Goal: Task Accomplishment & Management: Manage account settings

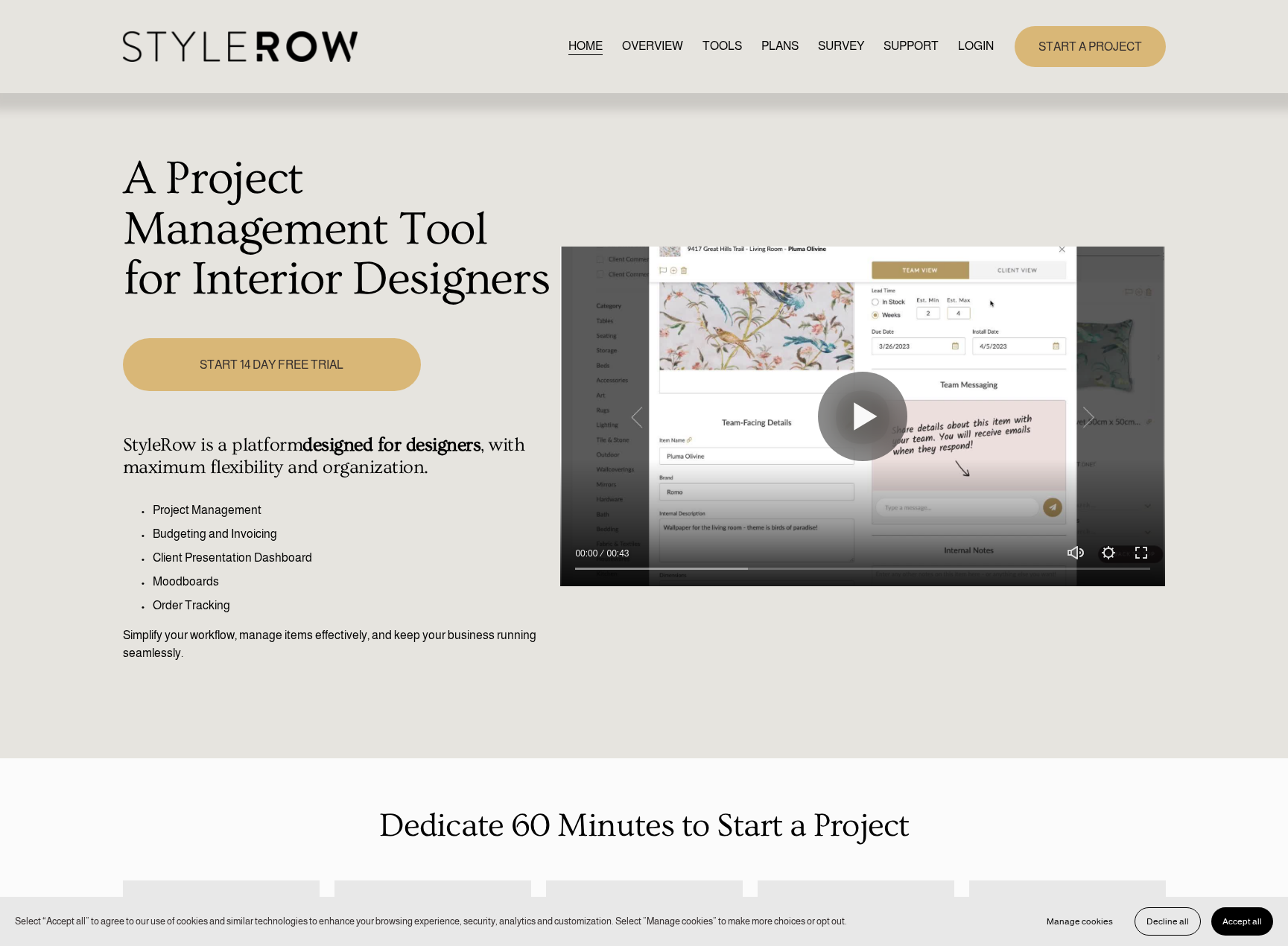
click at [983, 51] on link "LOGIN" at bounding box center [975, 46] width 36 height 20
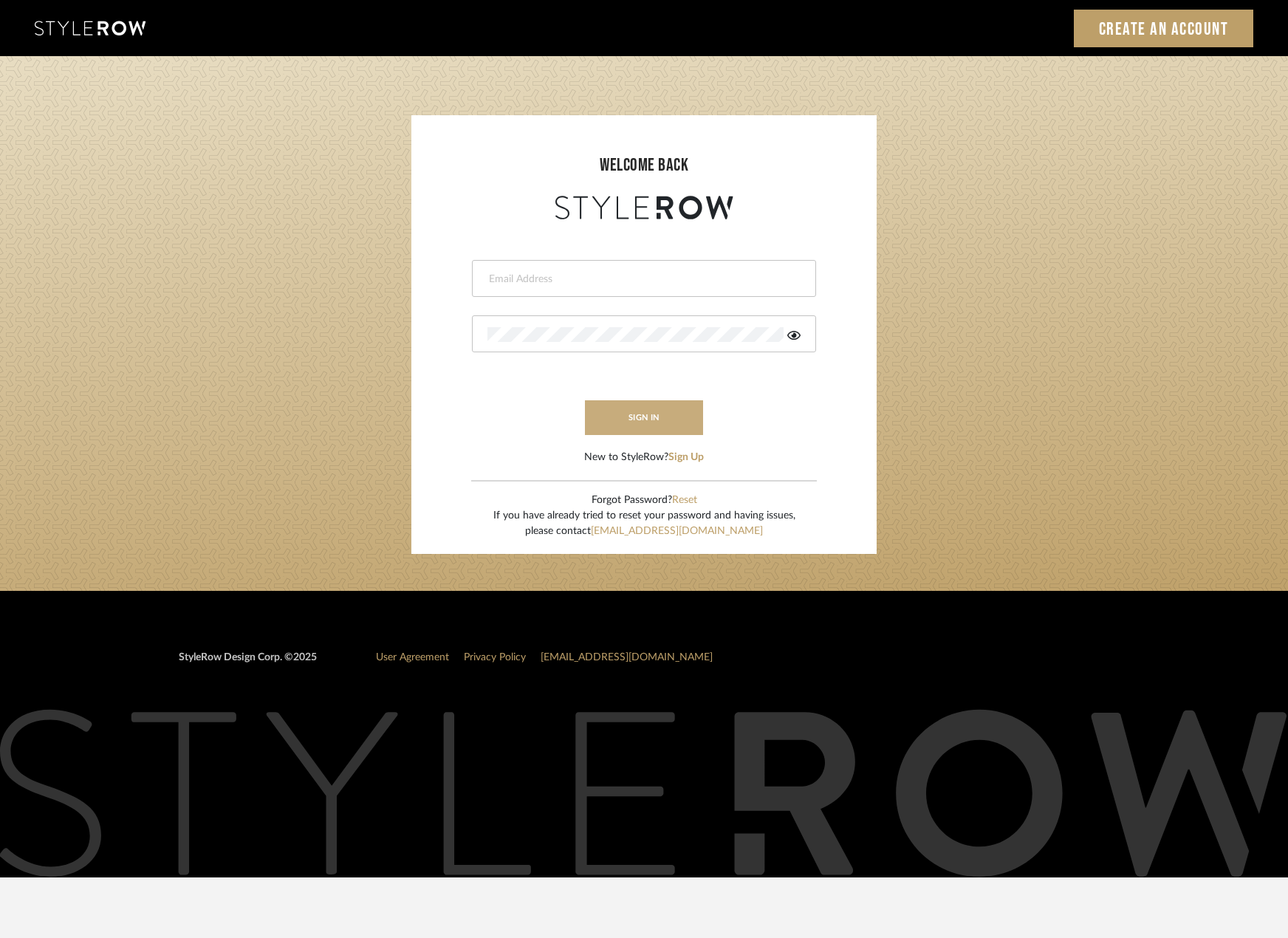
type input "madeleine@studiodb.com"
click at [654, 434] on button "sign in" at bounding box center [644, 417] width 118 height 34
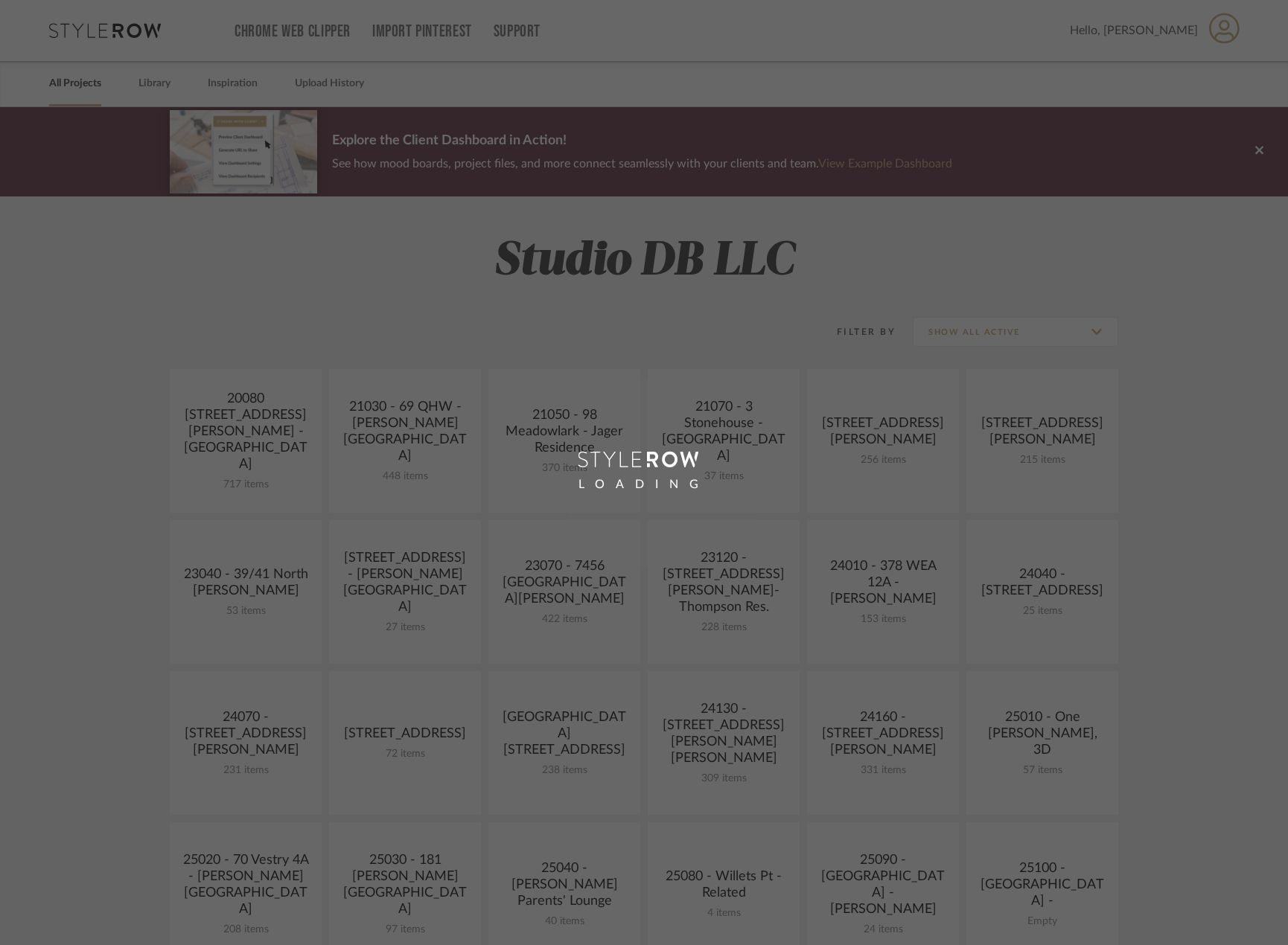
scroll to position [372, 0]
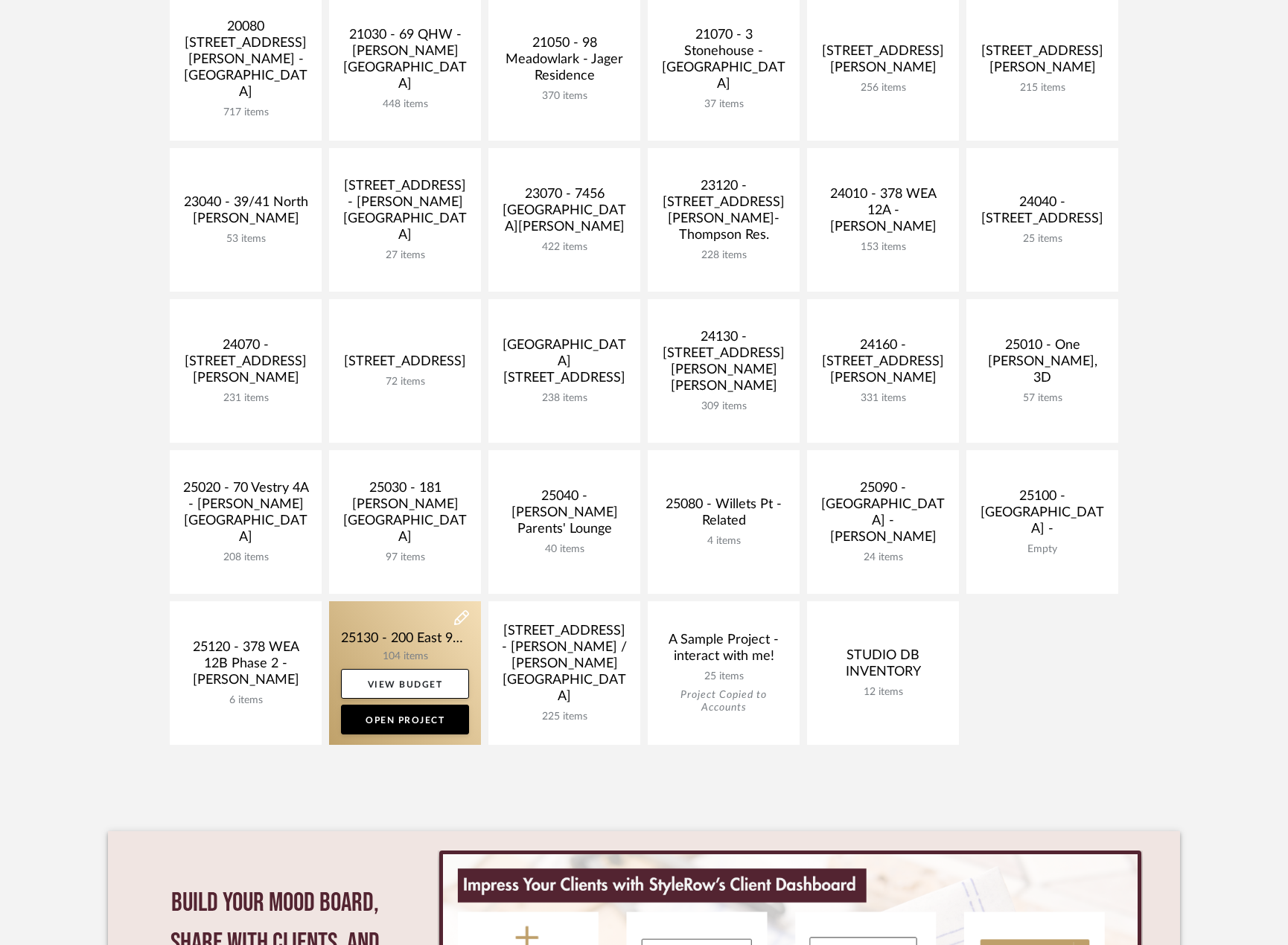
click at [444, 646] on link at bounding box center [405, 673] width 152 height 144
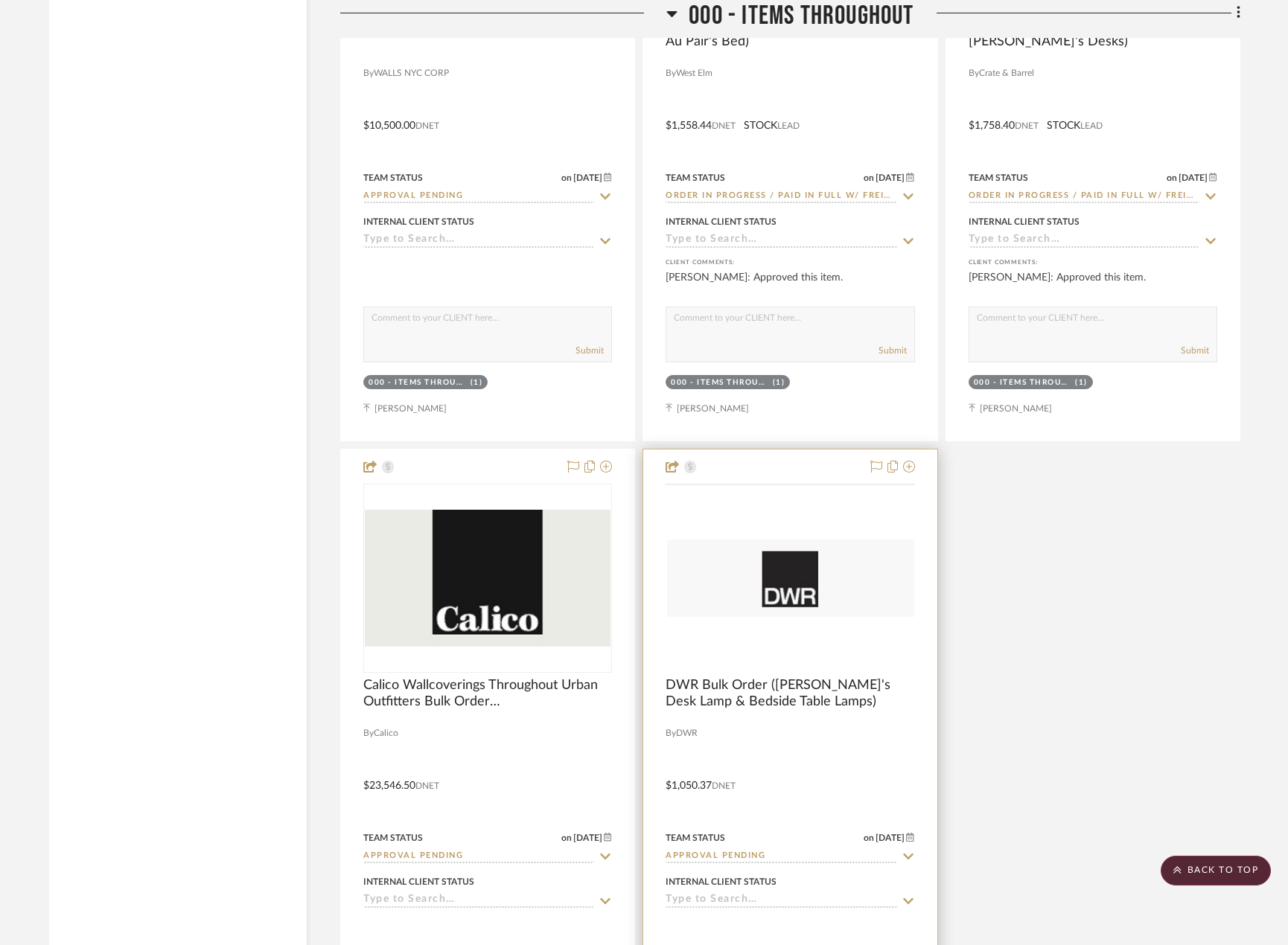
scroll to position [3795, 0]
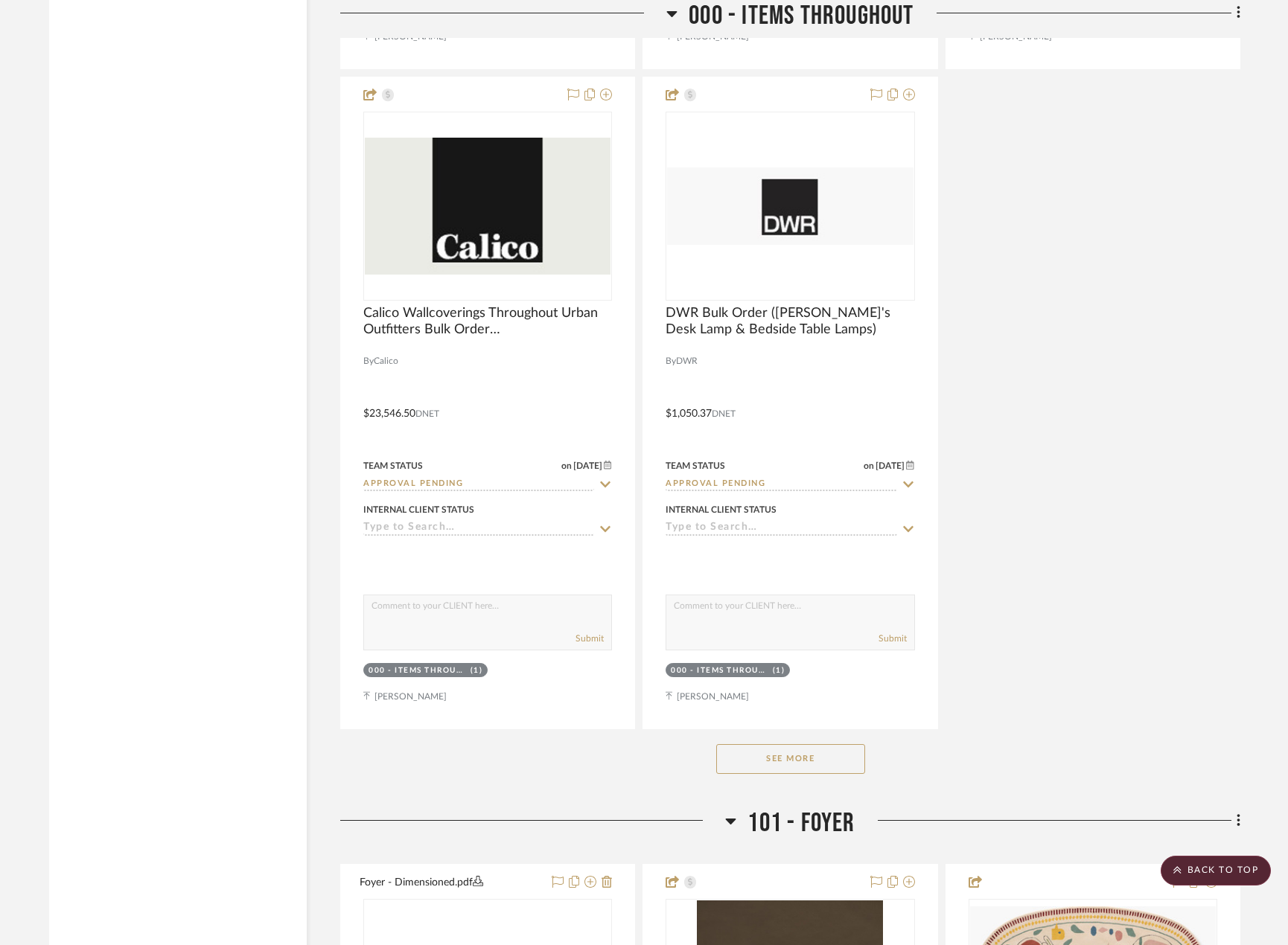
click at [760, 745] on button "See More" at bounding box center [791, 759] width 149 height 30
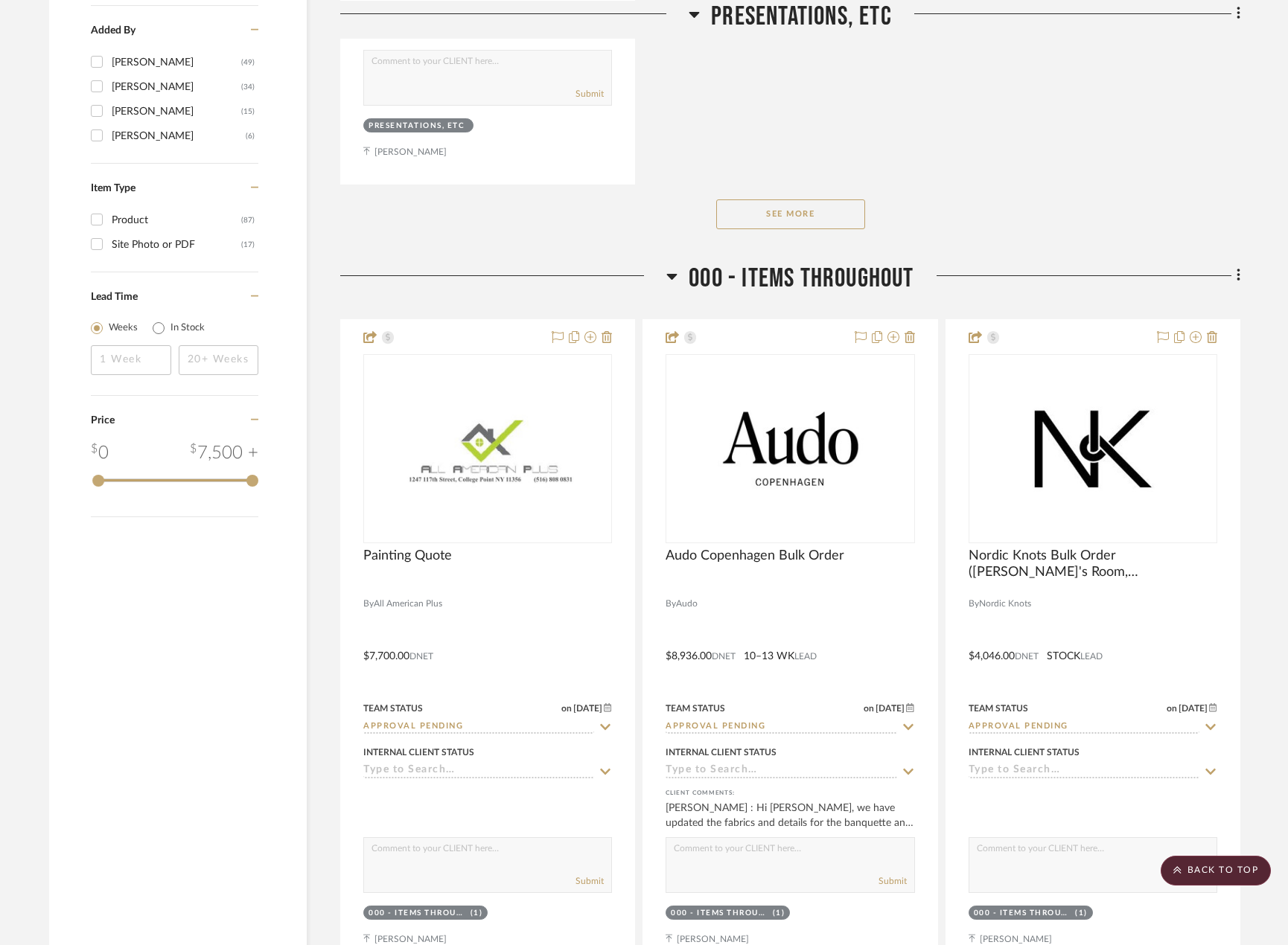
scroll to position [2307, 0]
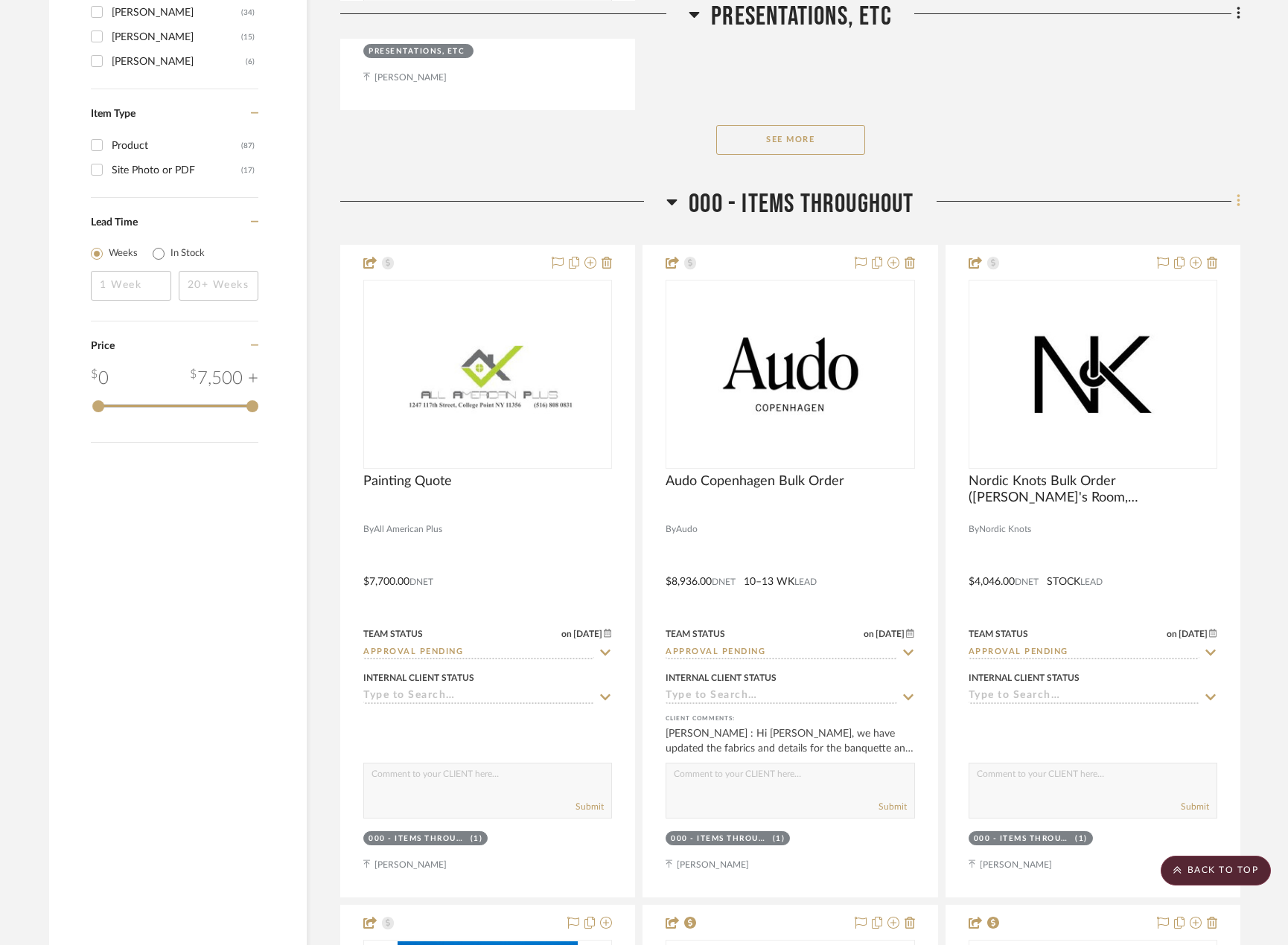
click at [1238, 203] on icon at bounding box center [1238, 201] width 3 height 13
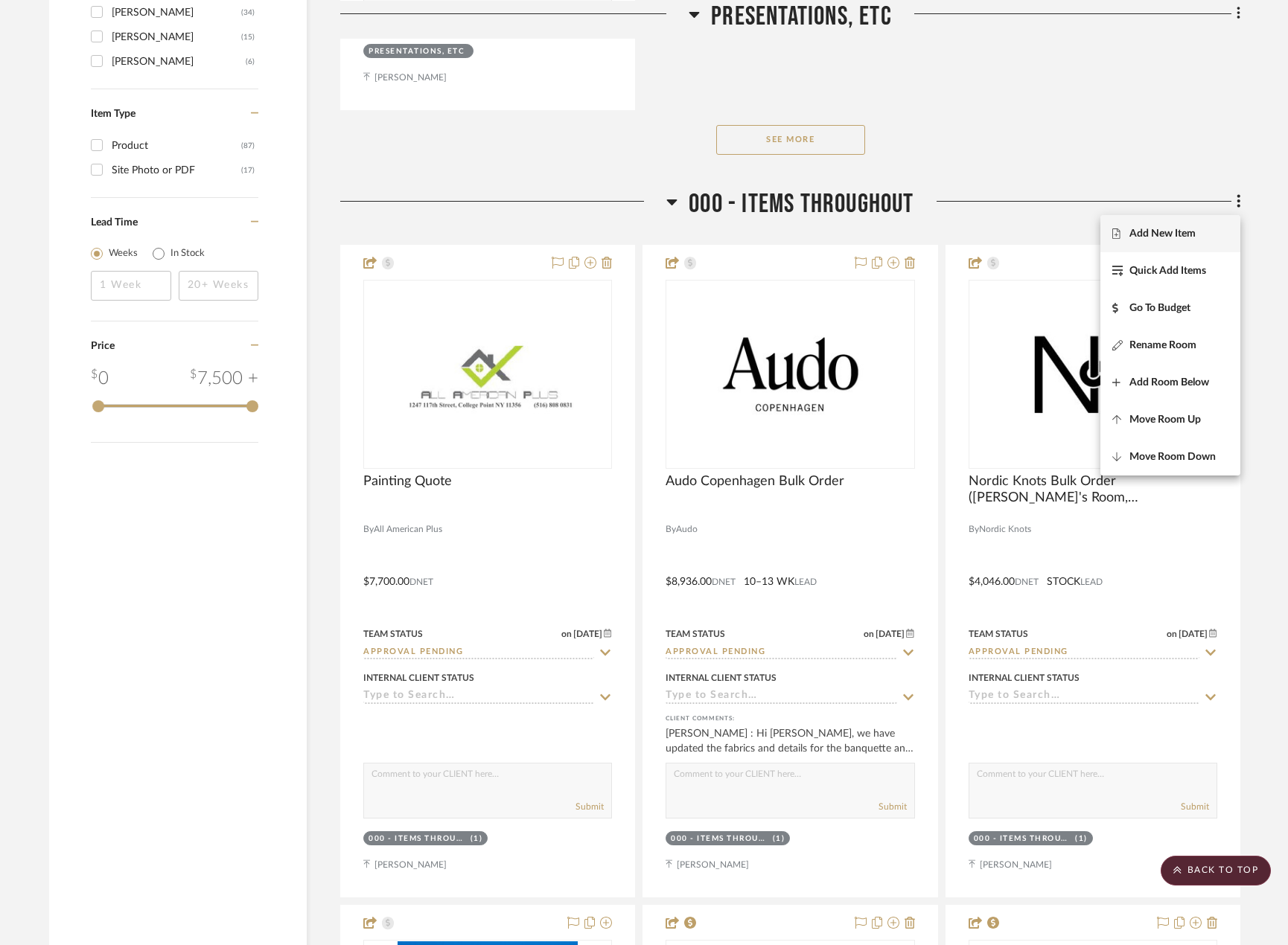
click at [1213, 235] on span "Add New Item" at bounding box center [1170, 233] width 116 height 13
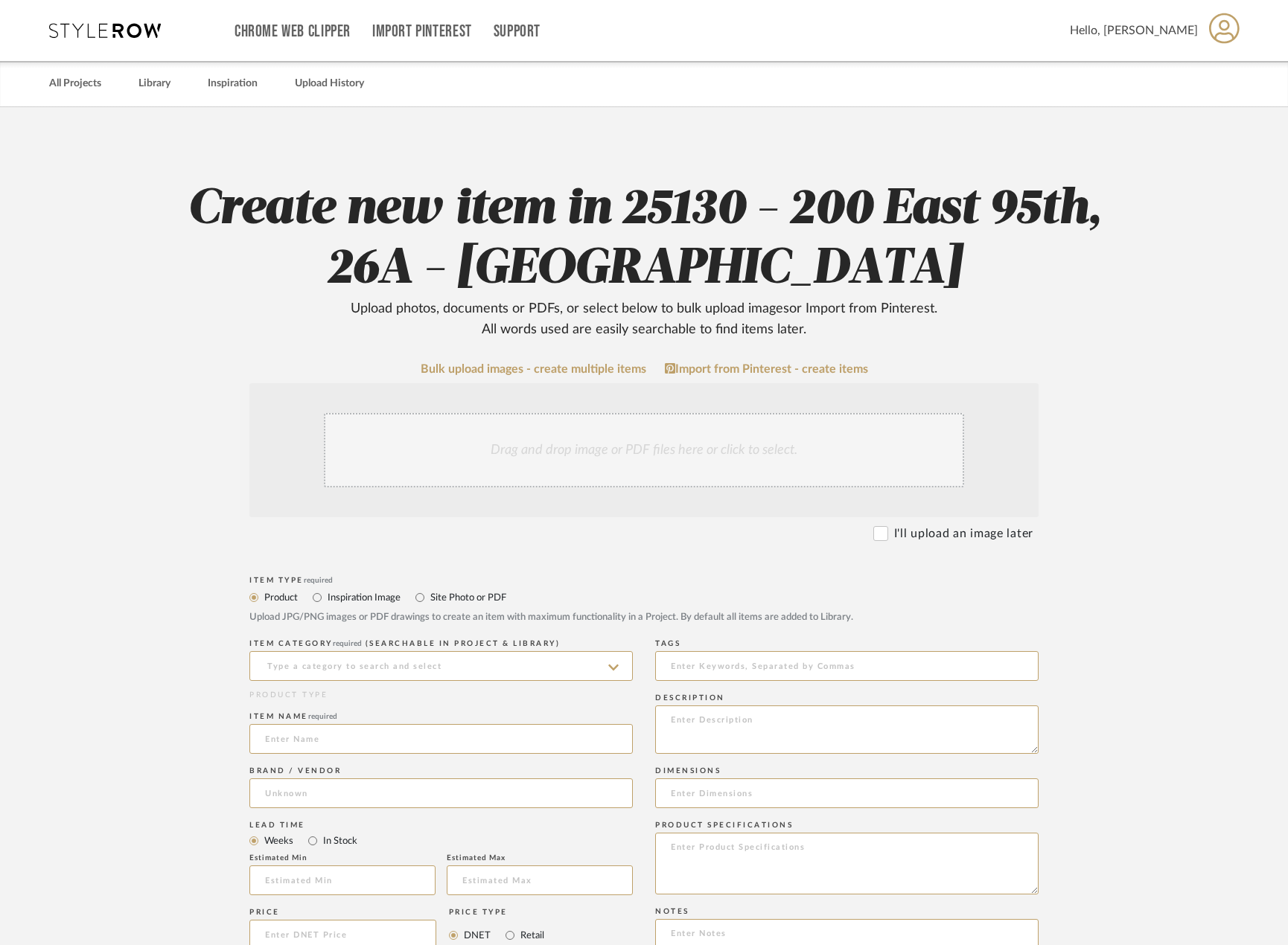
click at [530, 446] on div "Drag and drop image or PDF files here or click to select." at bounding box center [643, 450] width 640 height 74
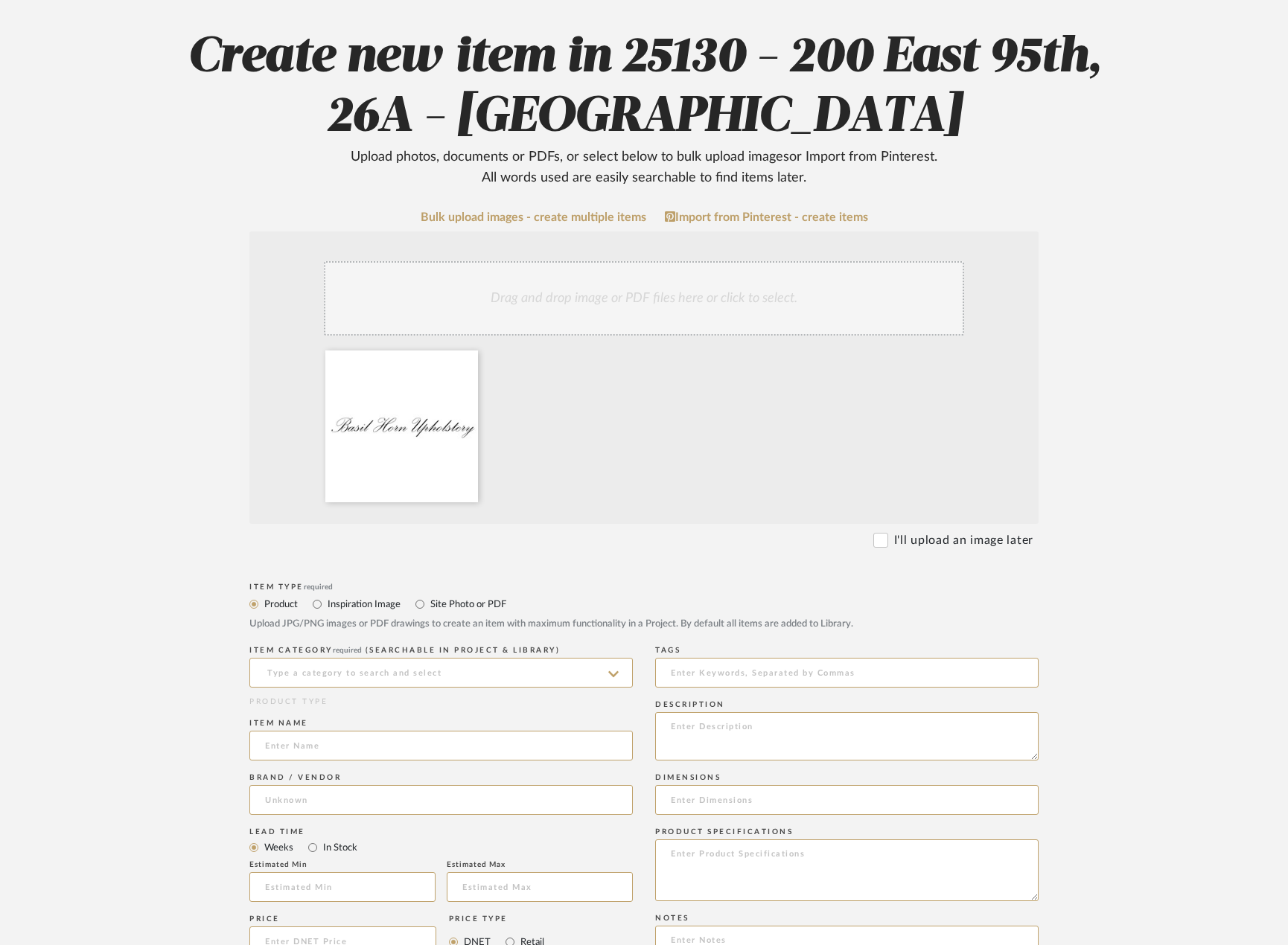
scroll to position [372, 0]
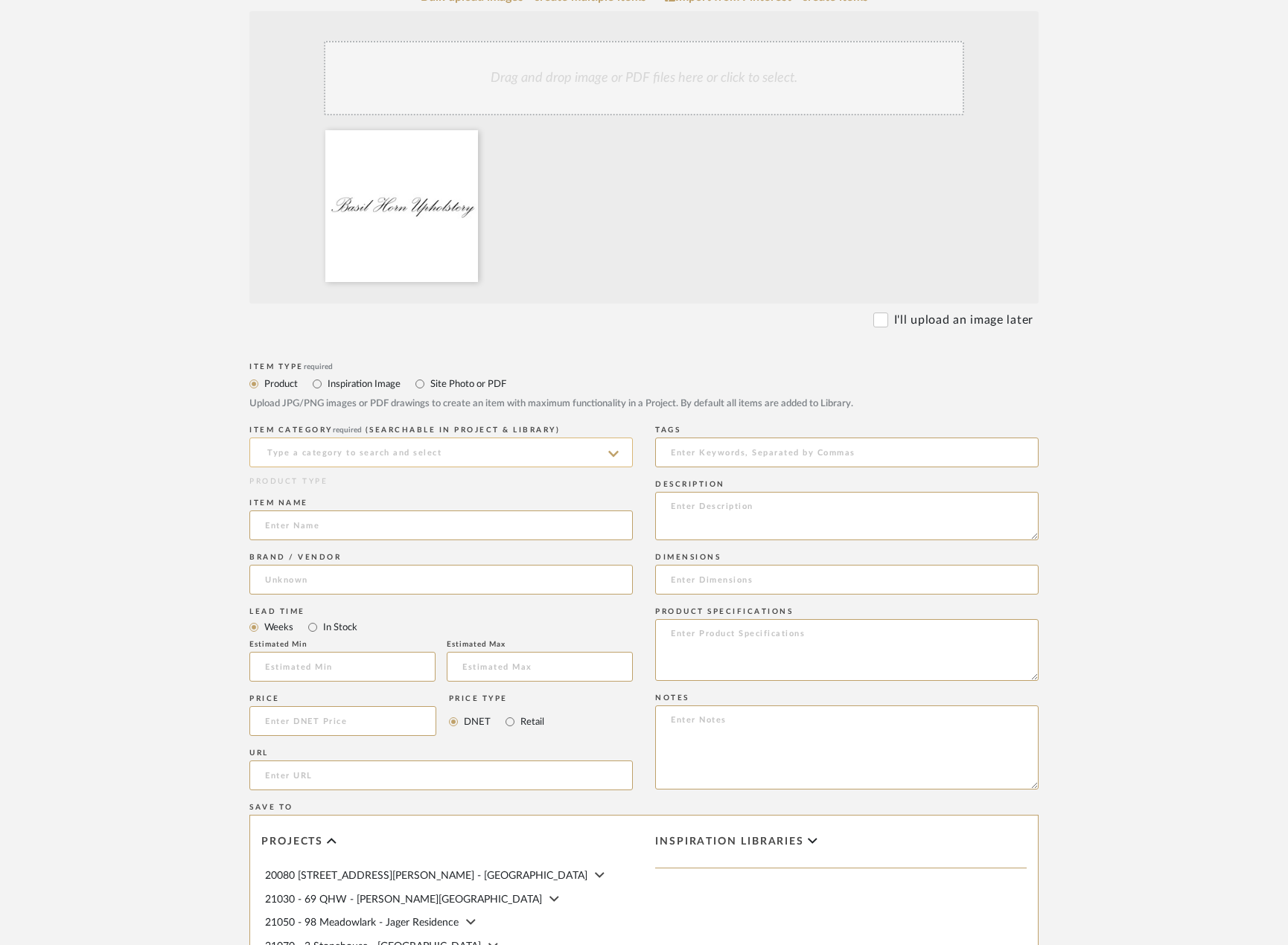
click at [345, 459] on input at bounding box center [441, 453] width 384 height 30
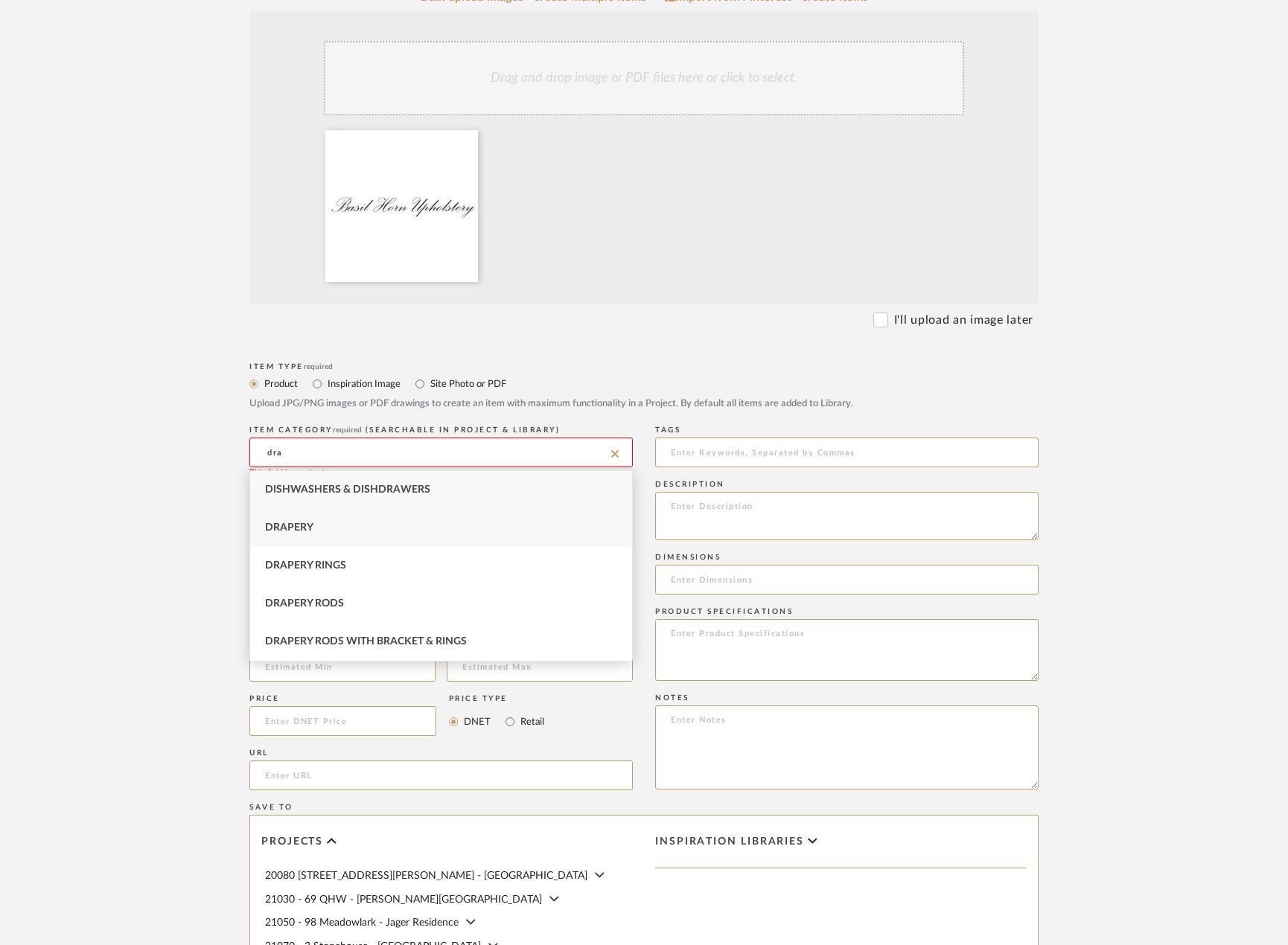
click at [376, 520] on div "Drapery" at bounding box center [441, 528] width 382 height 38
type input "Drapery"
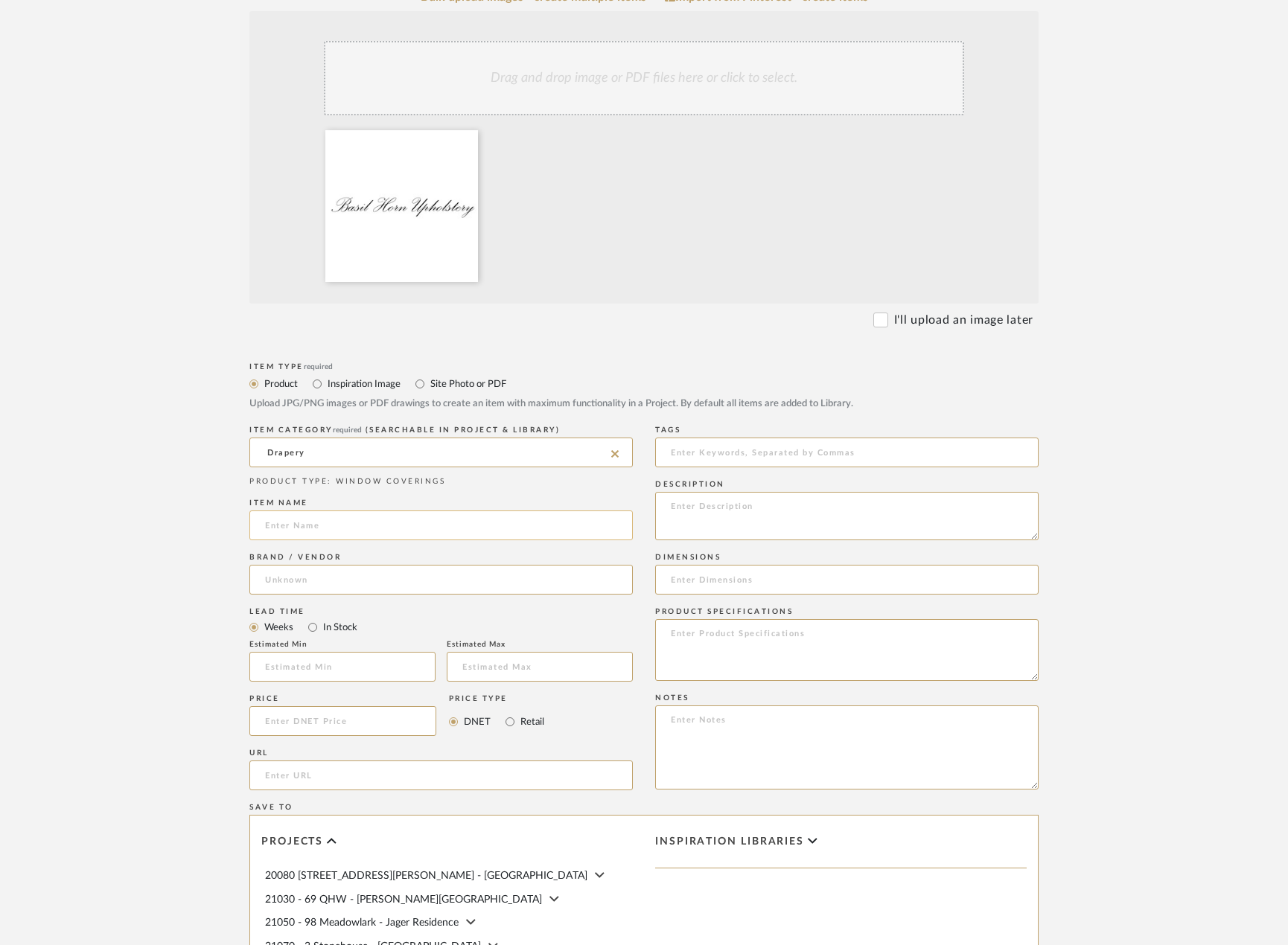
click at [355, 520] on input at bounding box center [441, 525] width 384 height 30
type input "Drapery Quote"
click at [396, 567] on input at bounding box center [441, 580] width 384 height 30
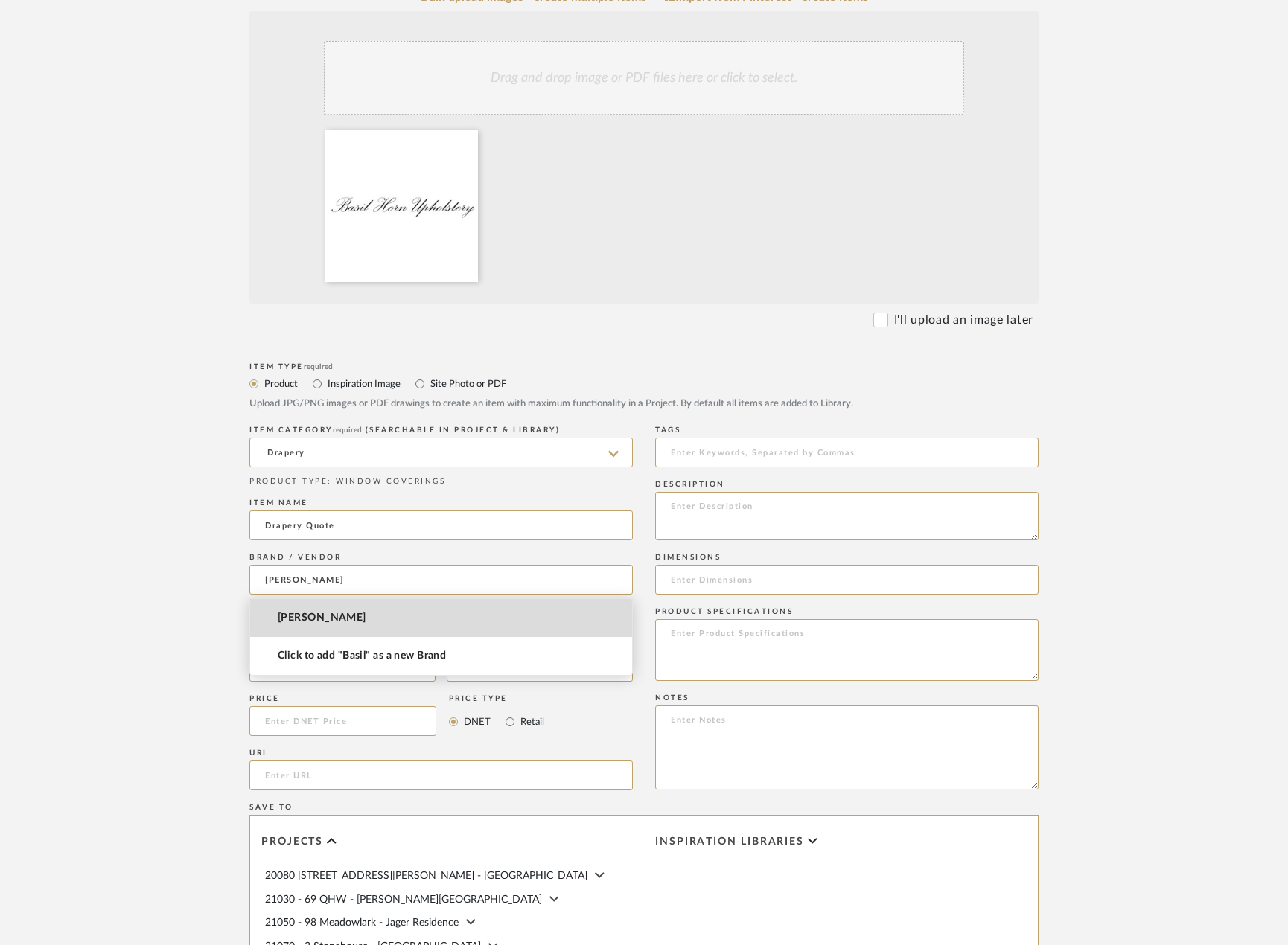
click at [361, 623] on mat-option "[PERSON_NAME]" at bounding box center [441, 618] width 382 height 38
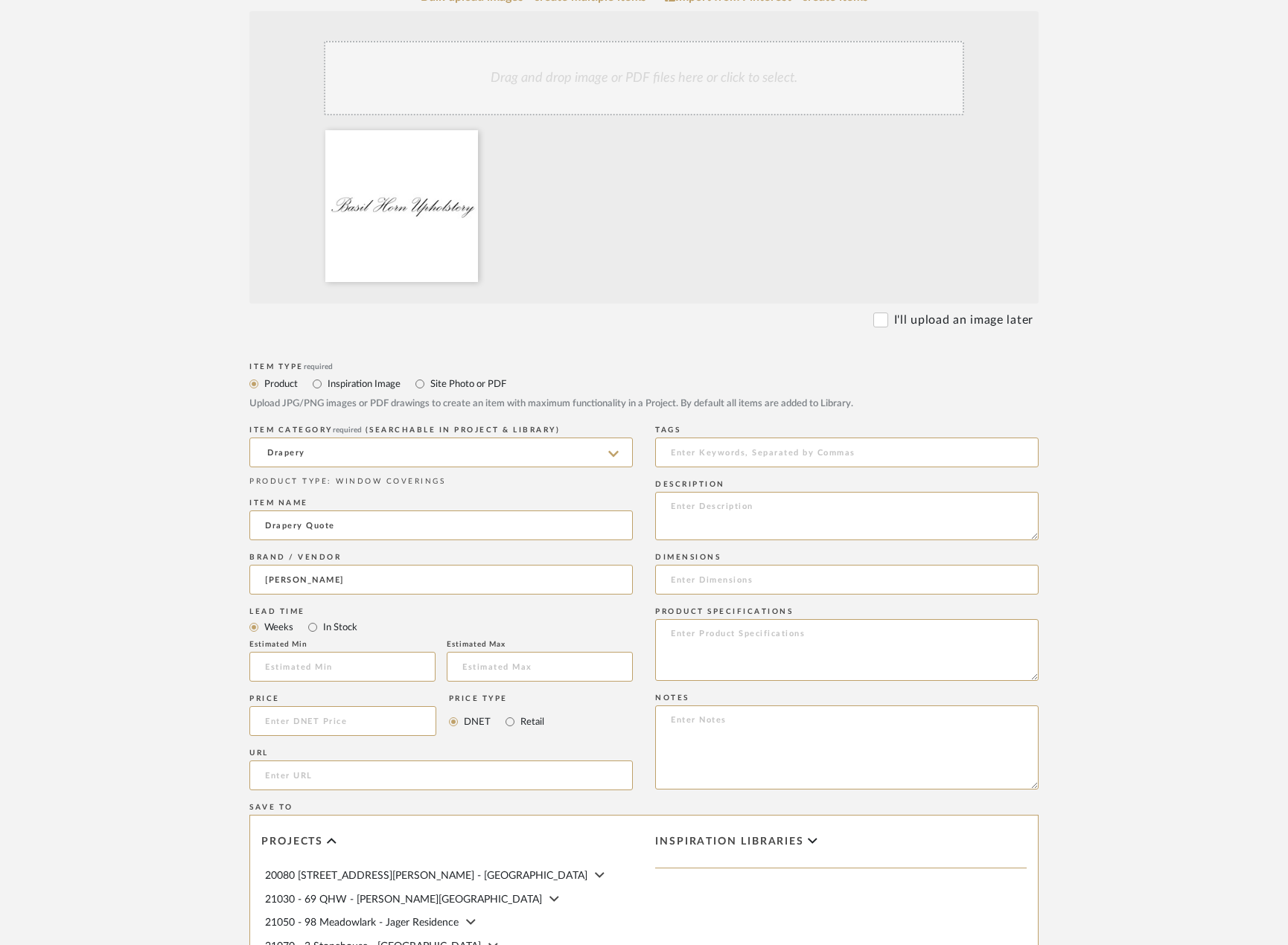
type input "[PERSON_NAME]"
click at [393, 529] on input "Drapery Quote" at bounding box center [441, 525] width 384 height 30
drag, startPoint x: 335, startPoint y: 528, endPoint x: 300, endPoint y: 535, distance: 35.7
click at [300, 535] on input "Drapery Quote Throughout" at bounding box center [441, 525] width 384 height 30
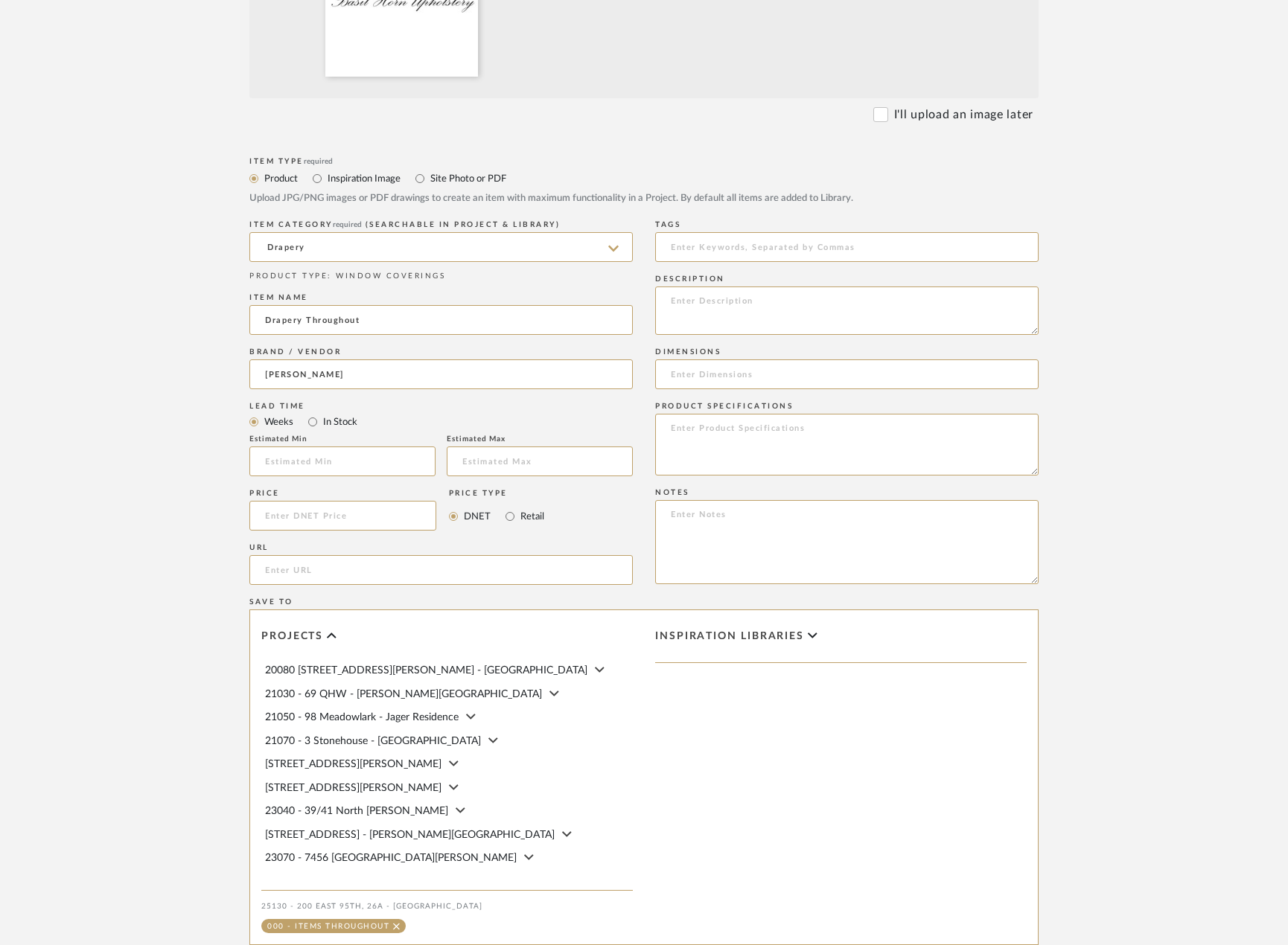
scroll to position [760, 0]
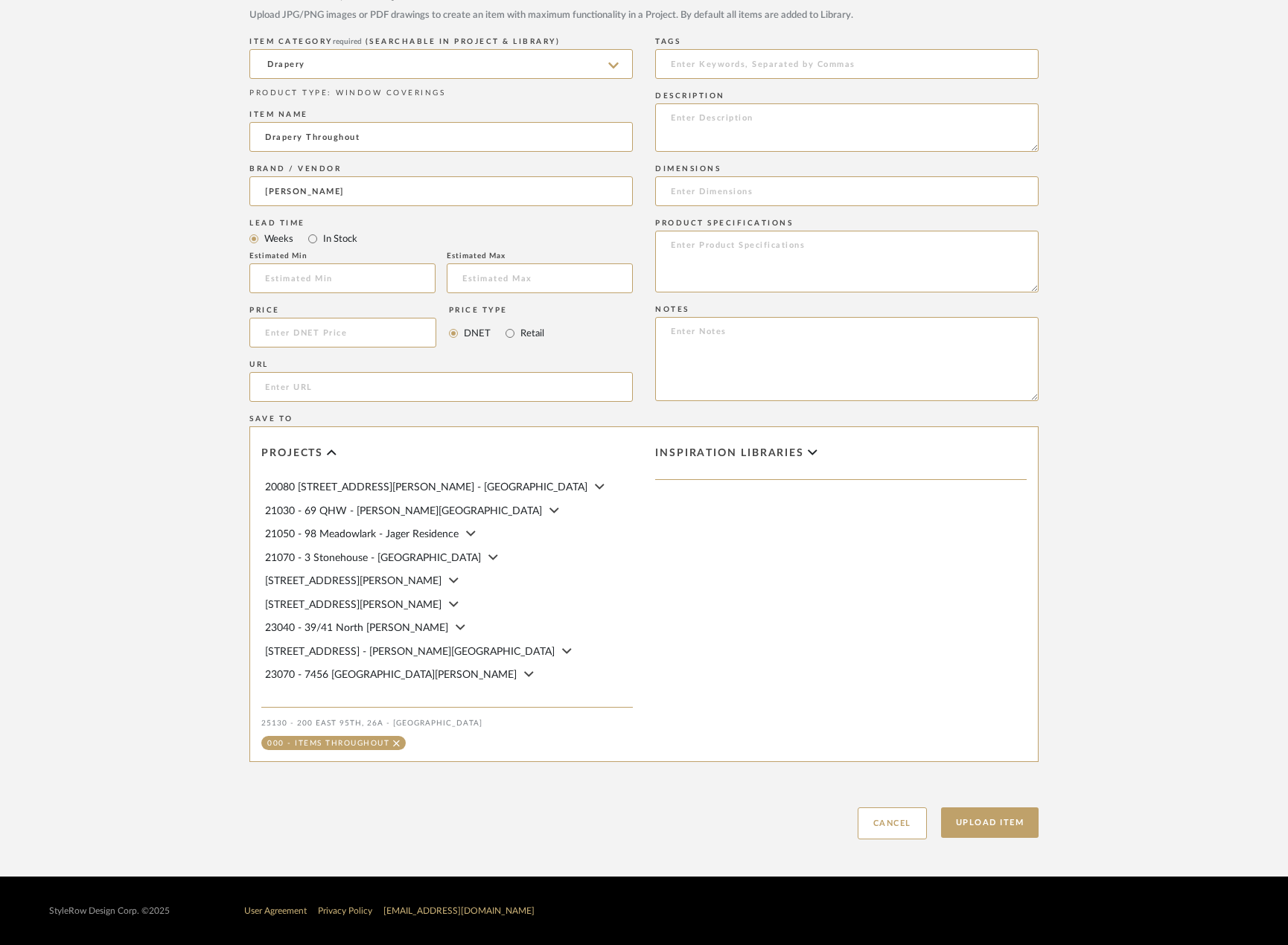
type input "Drapery Throughout"
click at [968, 802] on div "Upload Item Cancel" at bounding box center [644, 805] width 789 height 69
click at [964, 827] on button "Upload Item" at bounding box center [990, 823] width 99 height 31
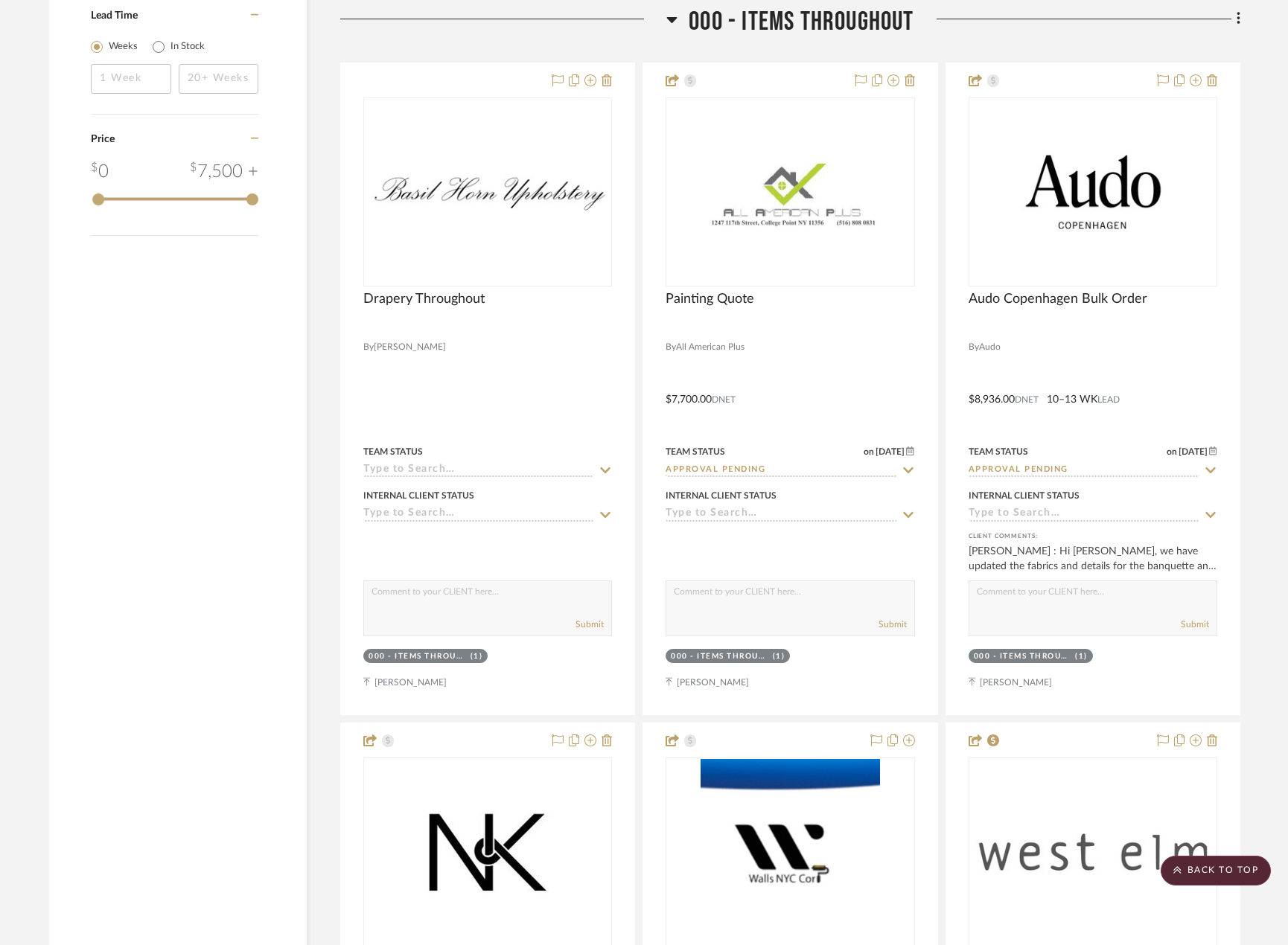
scroll to position [2493, 0]
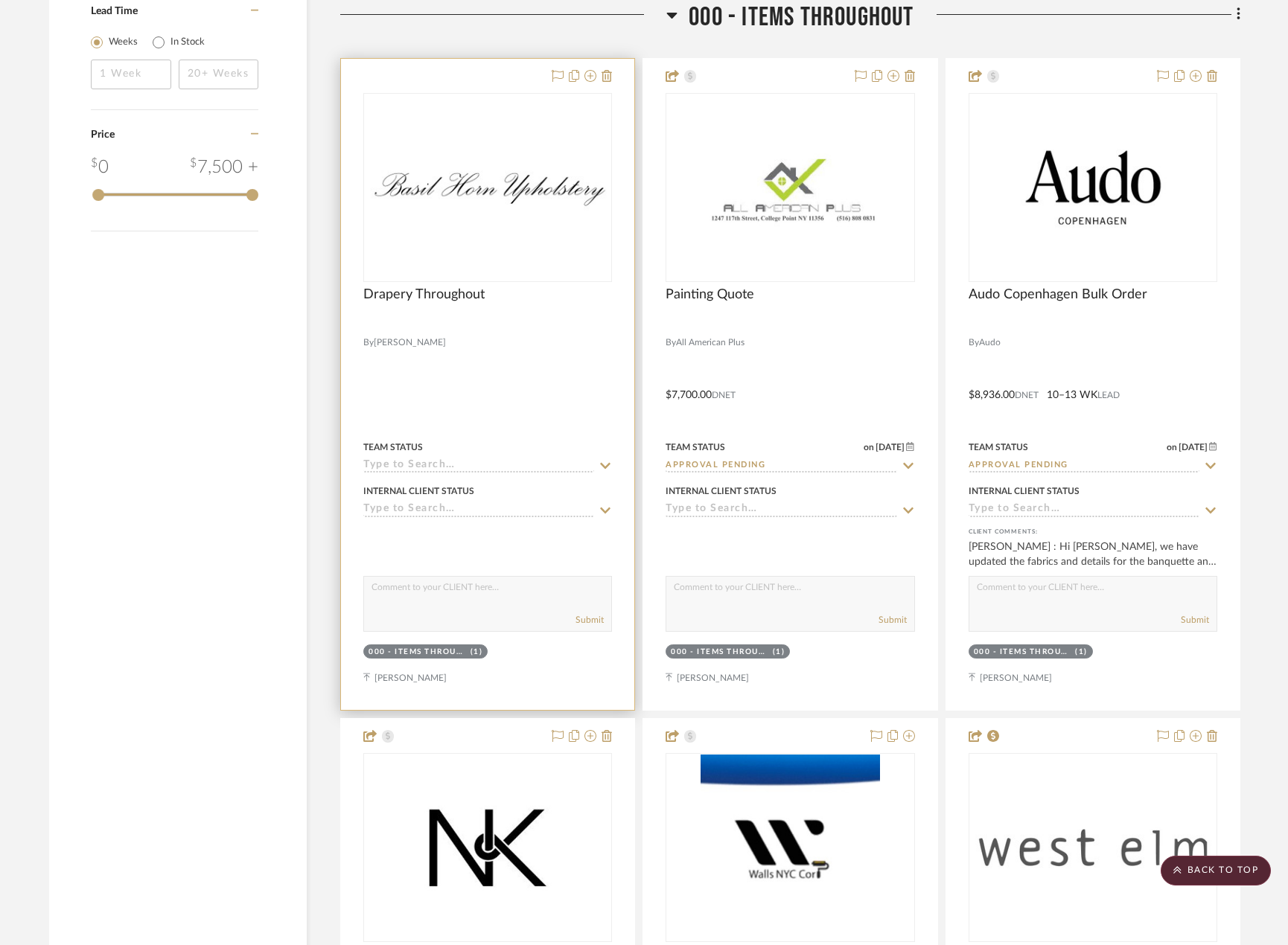
click at [453, 351] on div at bounding box center [488, 384] width 294 height 651
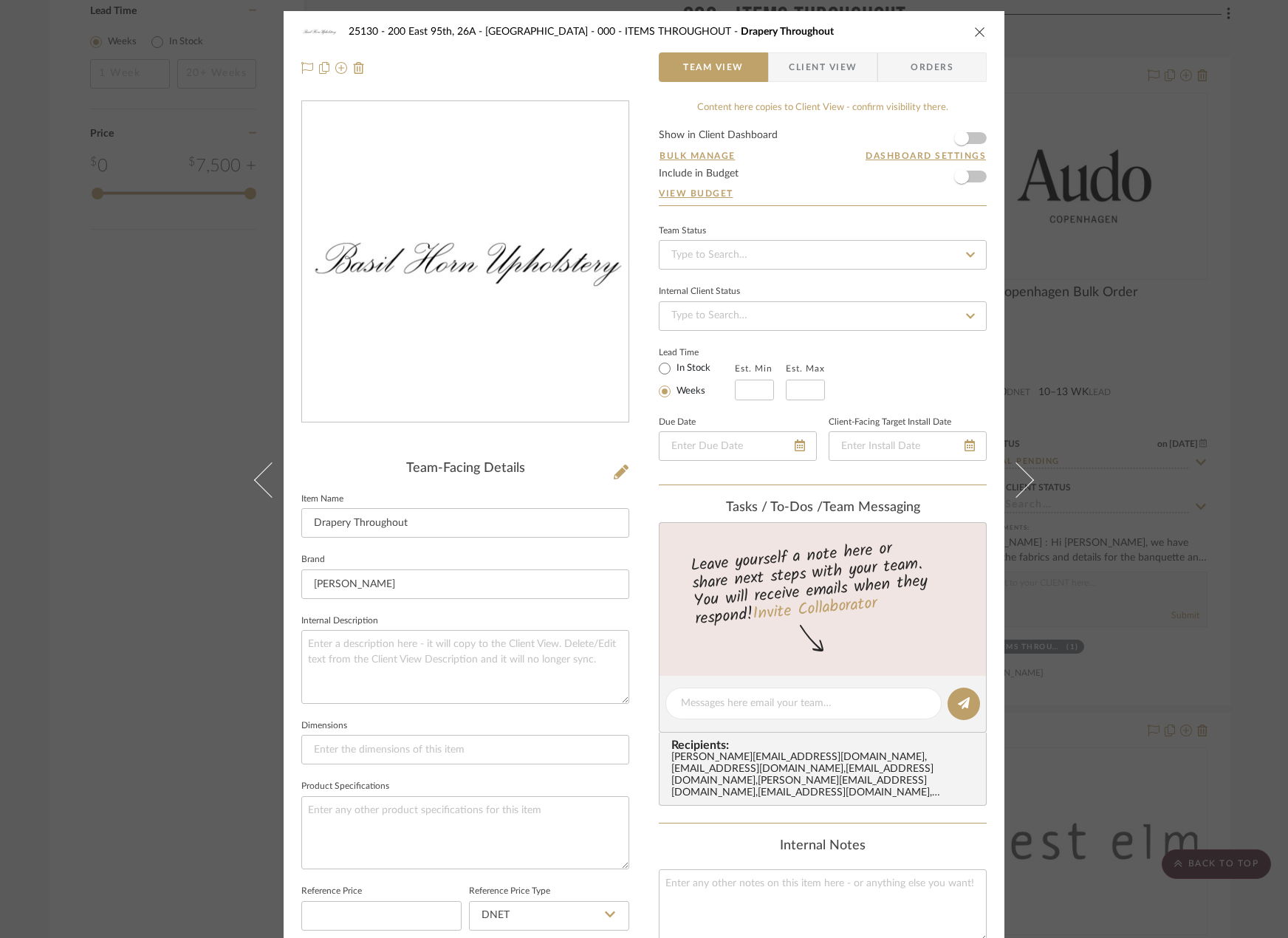
click at [849, 72] on span "Client View" at bounding box center [823, 67] width 68 height 30
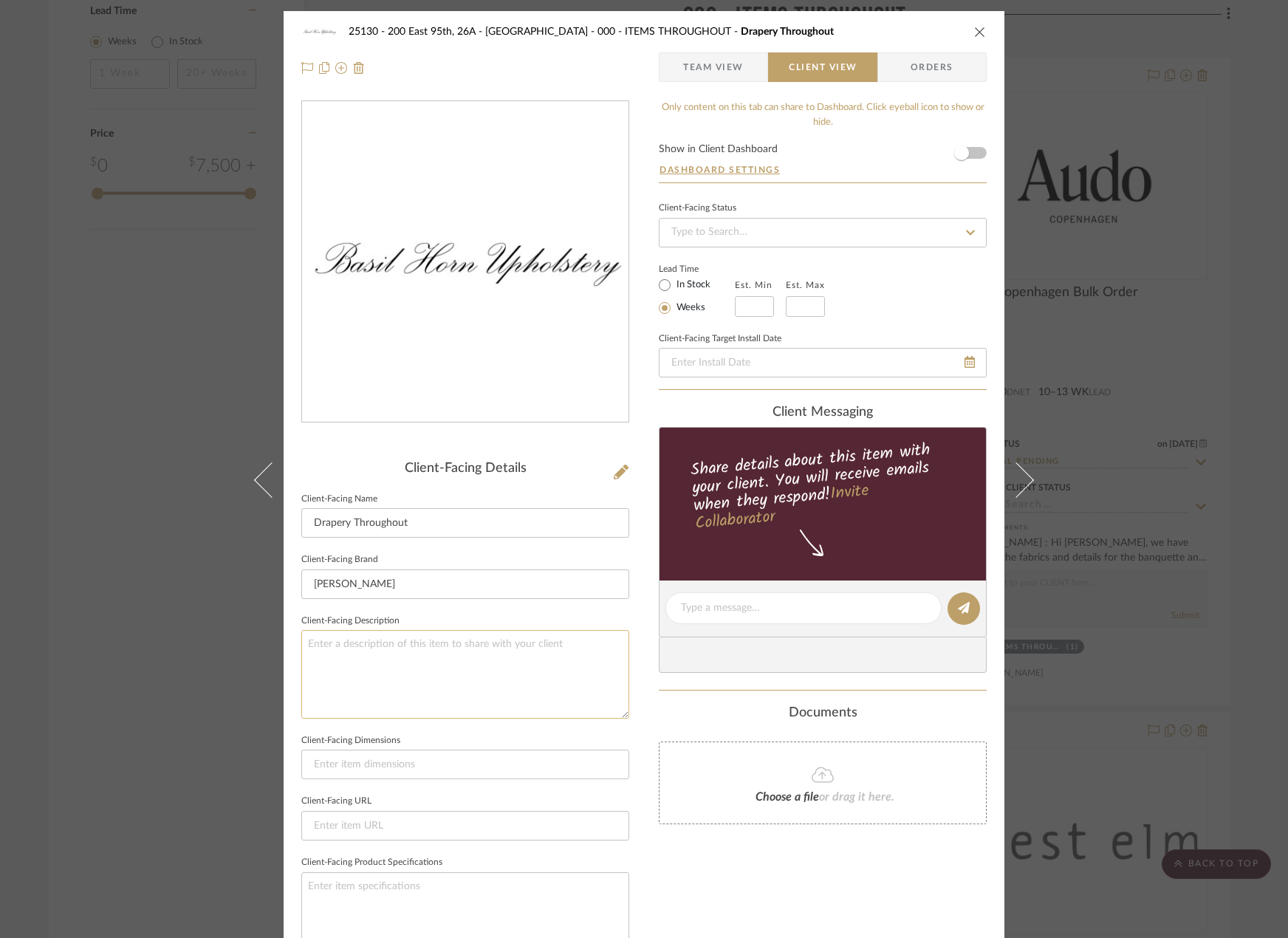
click at [364, 663] on textarea at bounding box center [465, 674] width 328 height 88
click at [476, 663] on textarea at bounding box center [465, 674] width 328 height 88
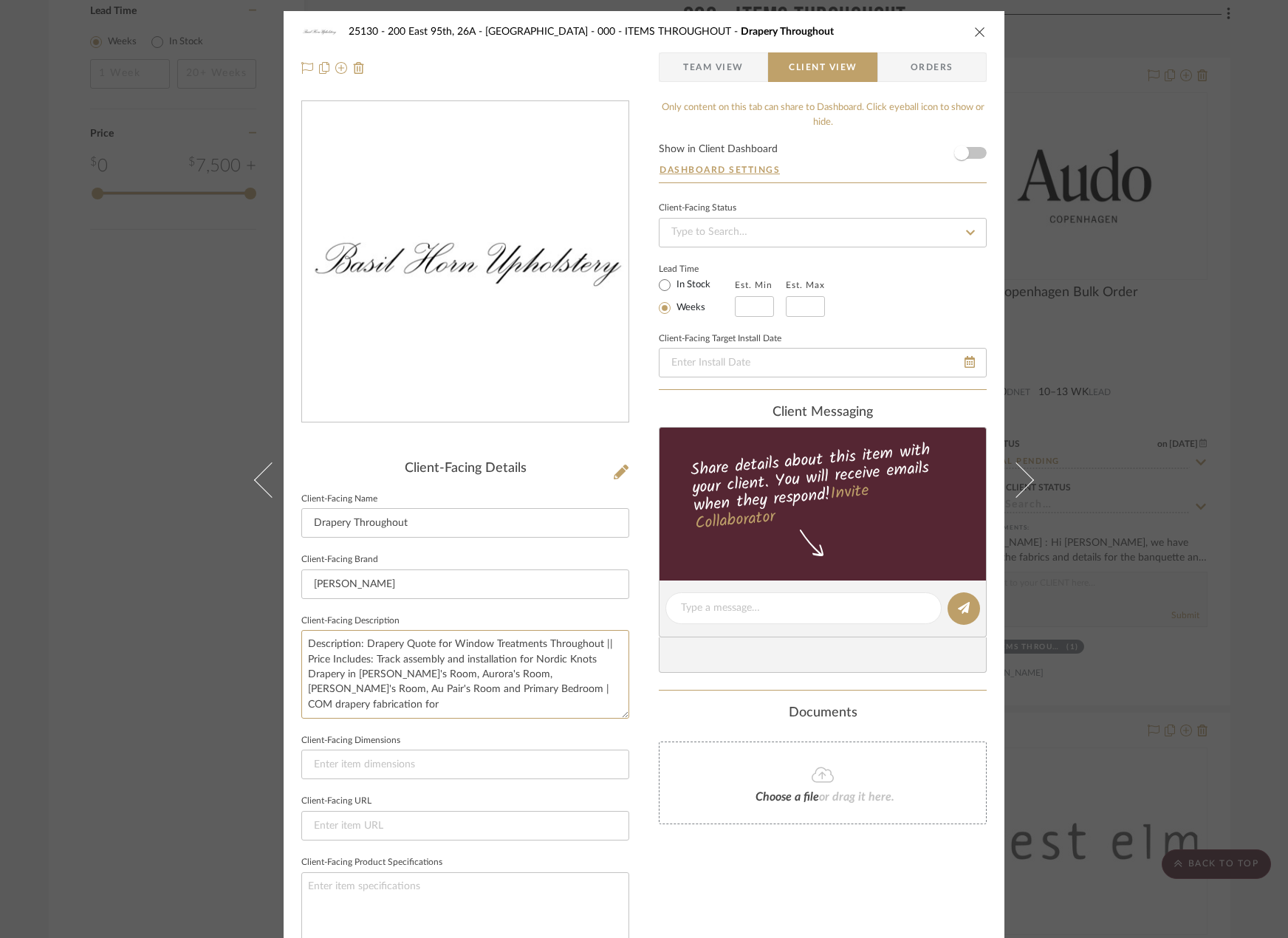
type textarea "Description: Drapery Quote for Window Treatments Throughout || Price Includes: …"
click at [581, 691] on textarea "Description: Drapery Quote for Window Treatments Throughout || Price Includes: …" at bounding box center [465, 674] width 328 height 88
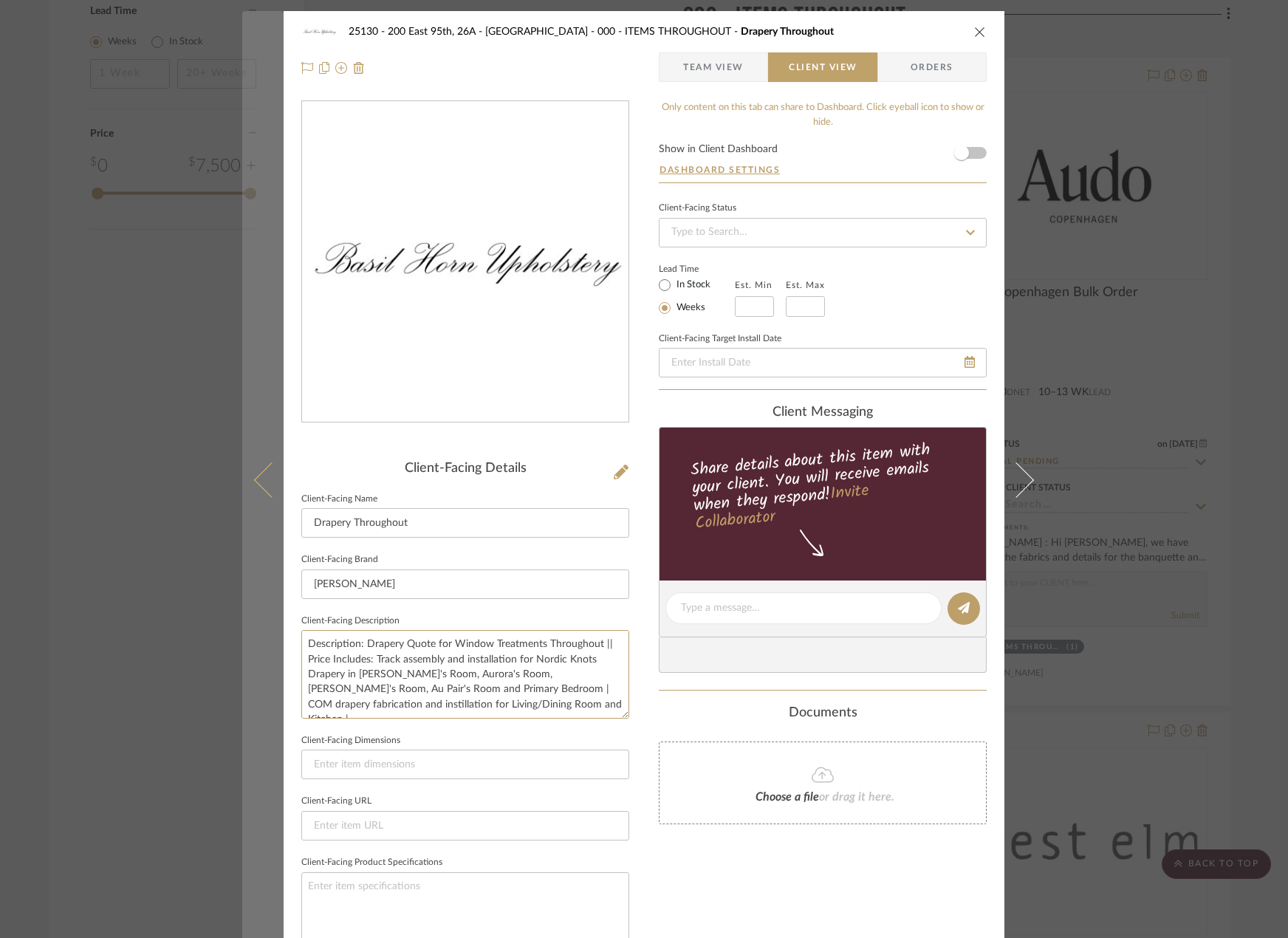
type textarea "Description: Drapery Quote for Window Treatments Throughout || Price Includes: …"
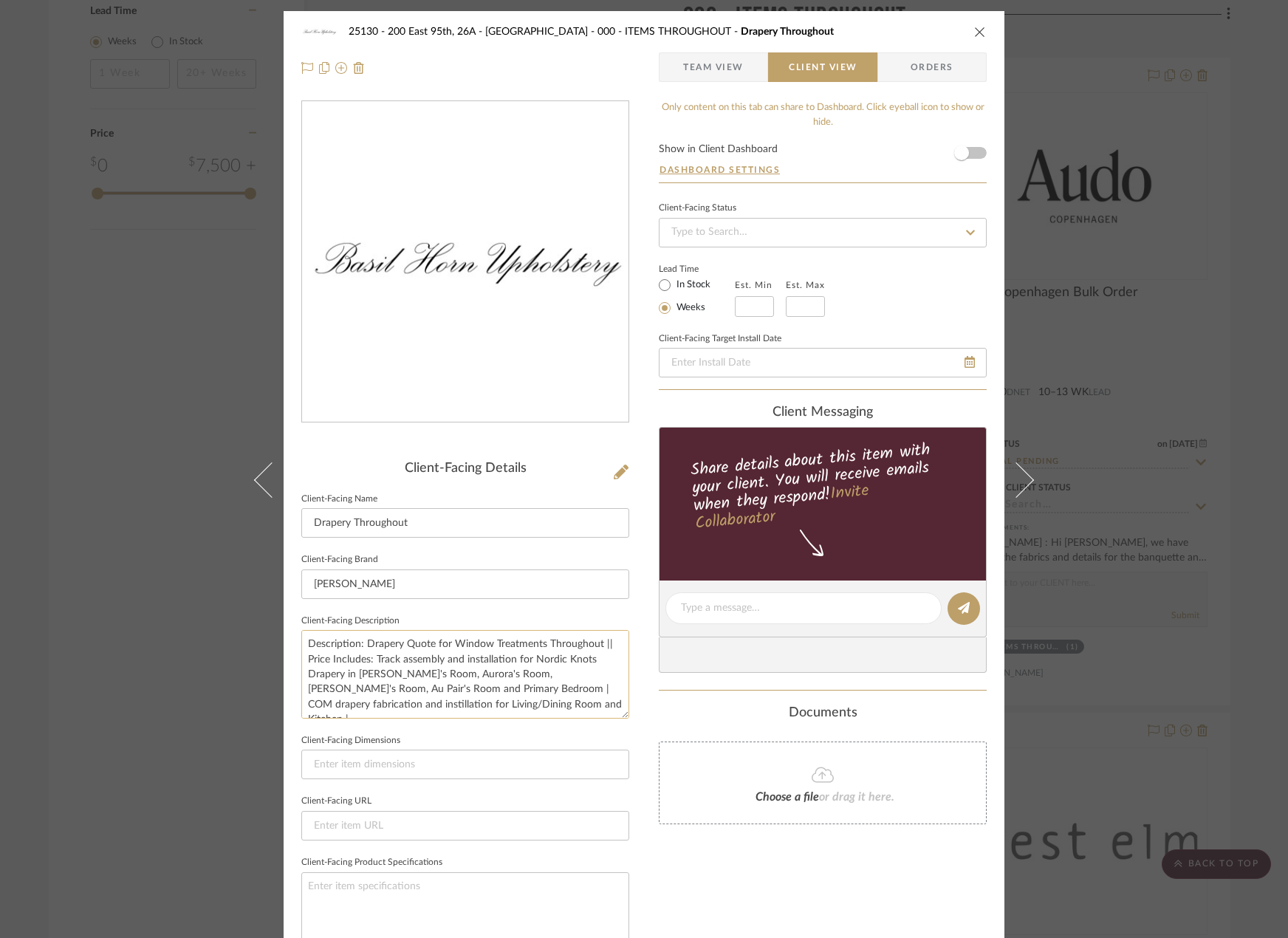
click at [543, 705] on textarea "Description: Drapery Quote for Window Treatments Throughout || Price Includes: …" at bounding box center [465, 674] width 328 height 88
type textarea "Description: Drapery Quote for Window Treatments Throughout || Price Includes: …"
click at [550, 759] on input at bounding box center [465, 765] width 328 height 30
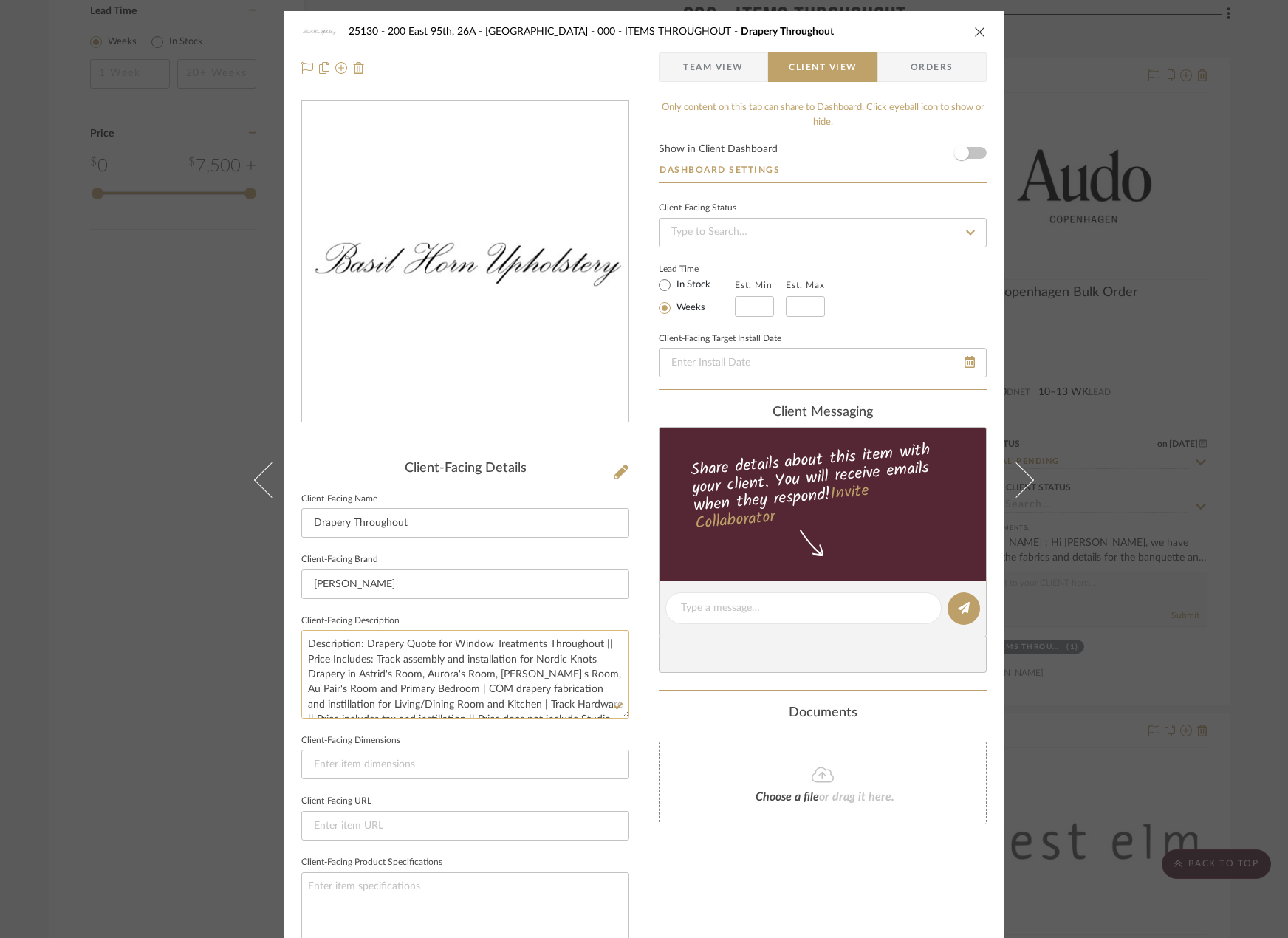
click at [391, 650] on textarea "Description: Drapery Quote for Window Treatments Throughout || Price Includes: …" at bounding box center [465, 674] width 328 height 88
click at [391, 684] on textarea "Description: Drapery Quote for Window Treatments Throughout || Price Includes: …" at bounding box center [465, 674] width 328 height 88
click at [398, 673] on textarea "Description: Drapery Quote for Window Treatments Throughout || Price Includes: …" at bounding box center [465, 674] width 328 height 88
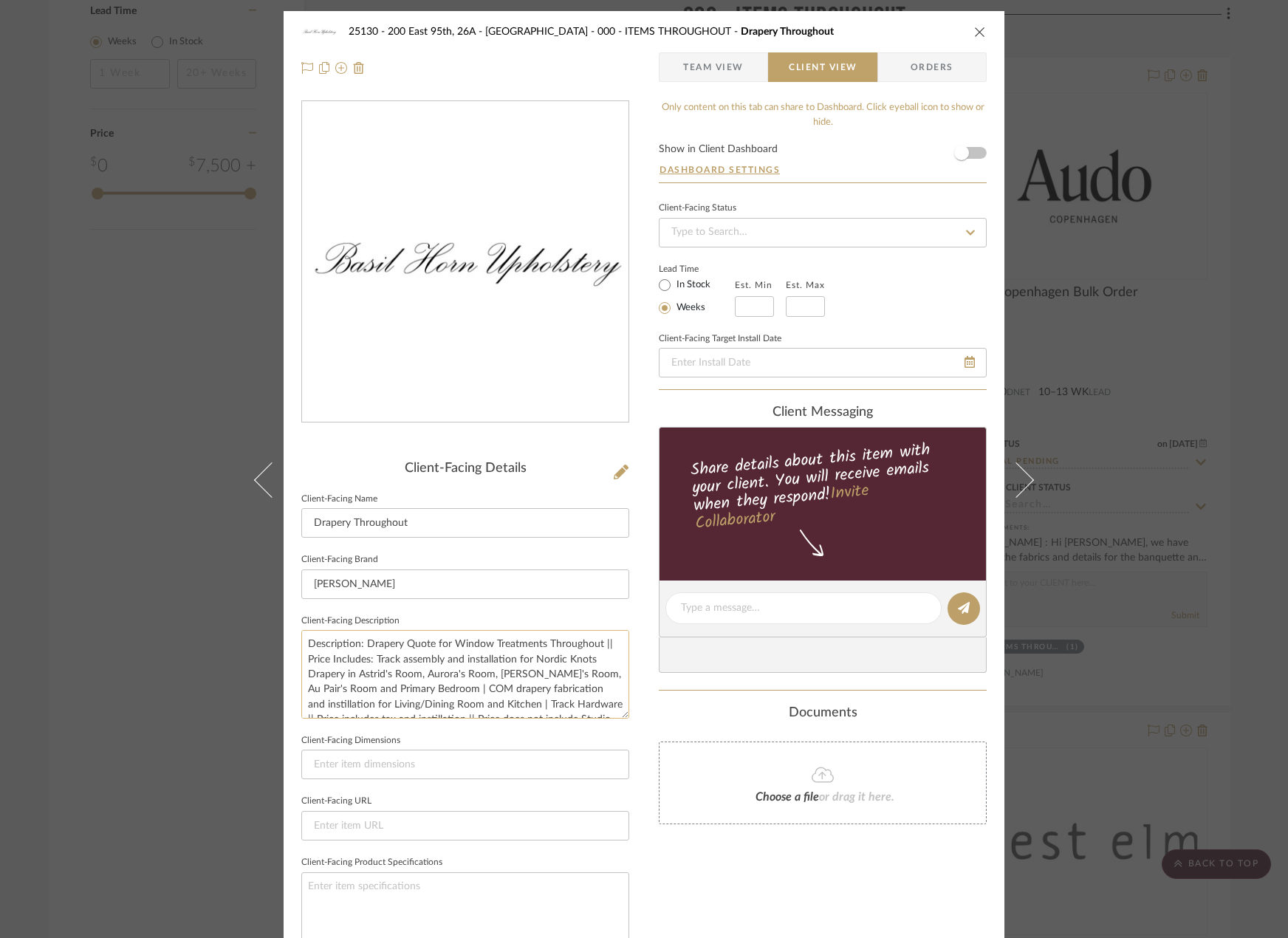
click at [529, 661] on textarea "Description: Drapery Quote for Window Treatments Throughout || Price Includes: …" at bounding box center [465, 674] width 328 height 88
click at [521, 700] on textarea "Description: Drapery Quote for Window Treatments Throughout || Price Includes: …" at bounding box center [465, 674] width 328 height 88
type textarea "Description: Drapery Quote for Window Treatments Throughout || Price Includes: …"
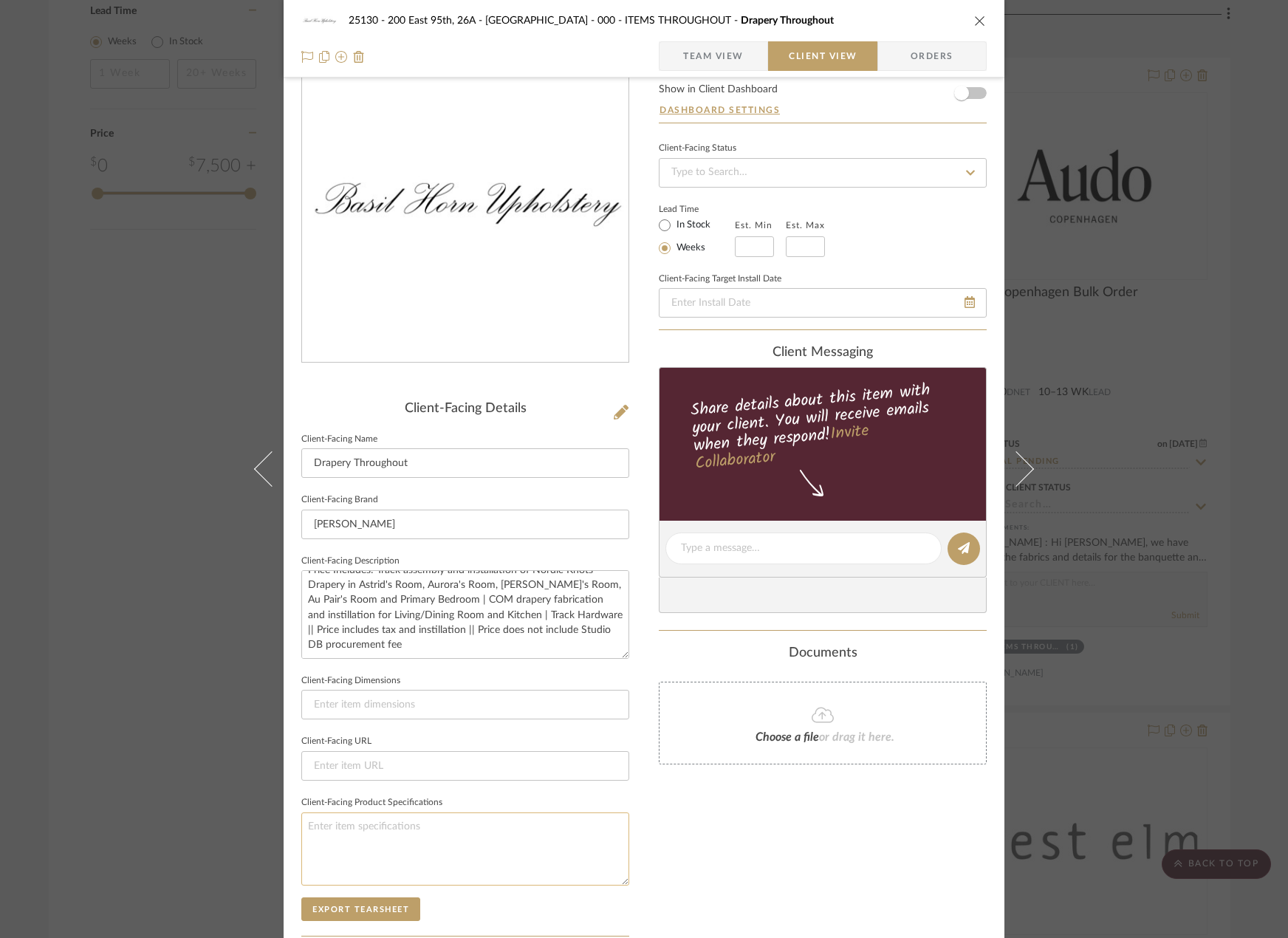
scroll to position [0, 0]
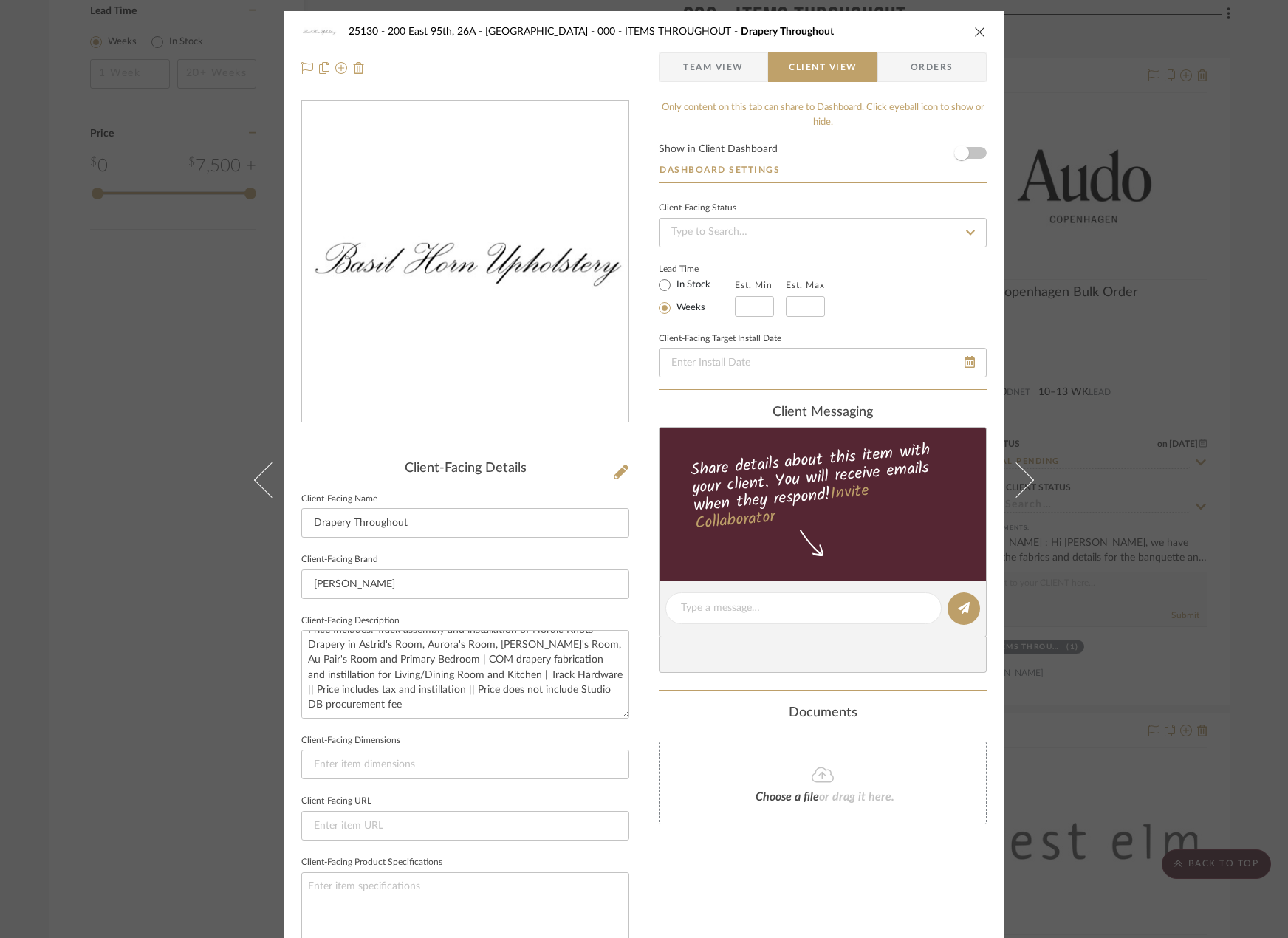
click at [735, 73] on span "Team View" at bounding box center [713, 67] width 60 height 30
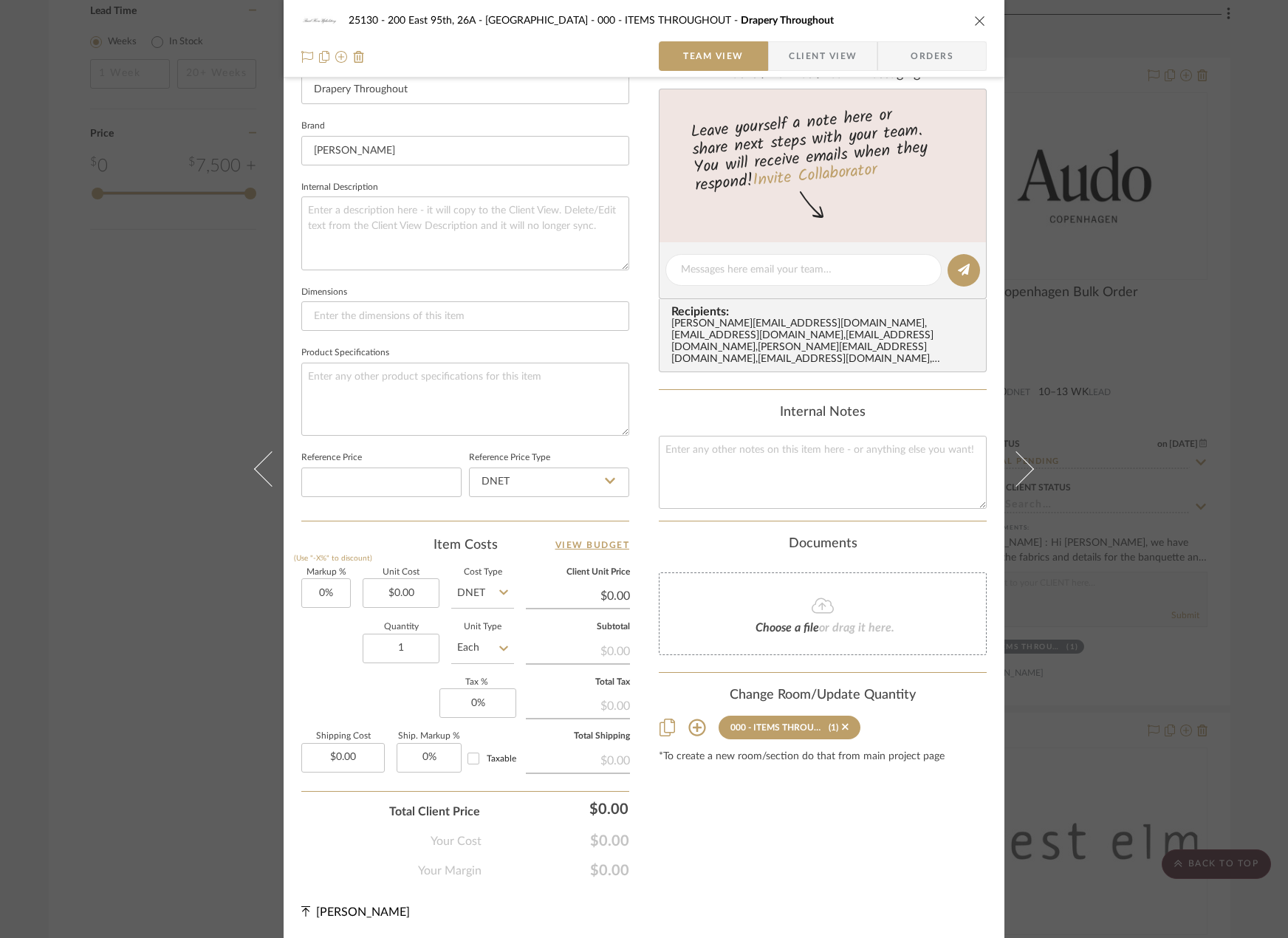
scroll to position [435, 0]
click at [410, 590] on input "0.00" at bounding box center [401, 593] width 77 height 30
type input "$12,717.00"
type input "0"
click at [462, 705] on input "0" at bounding box center [478, 702] width 77 height 30
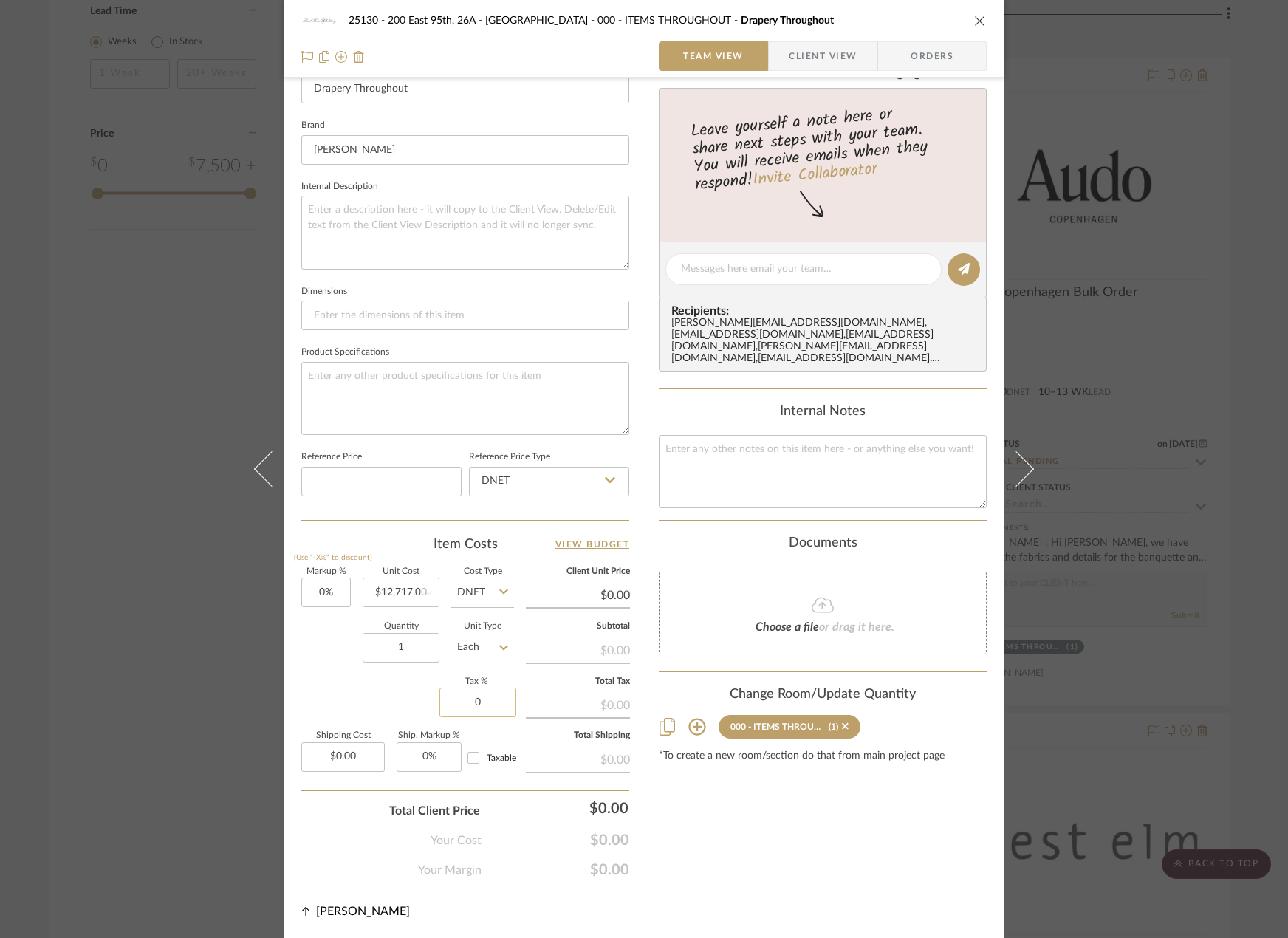
type input "$12,717.00"
type input "8.875%"
click at [659, 871] on div "Content here copies to Client View - confirm visibility there. Show in Client D…" at bounding box center [823, 272] width 328 height 1213
click at [790, 70] on span "Client View" at bounding box center [823, 56] width 68 height 30
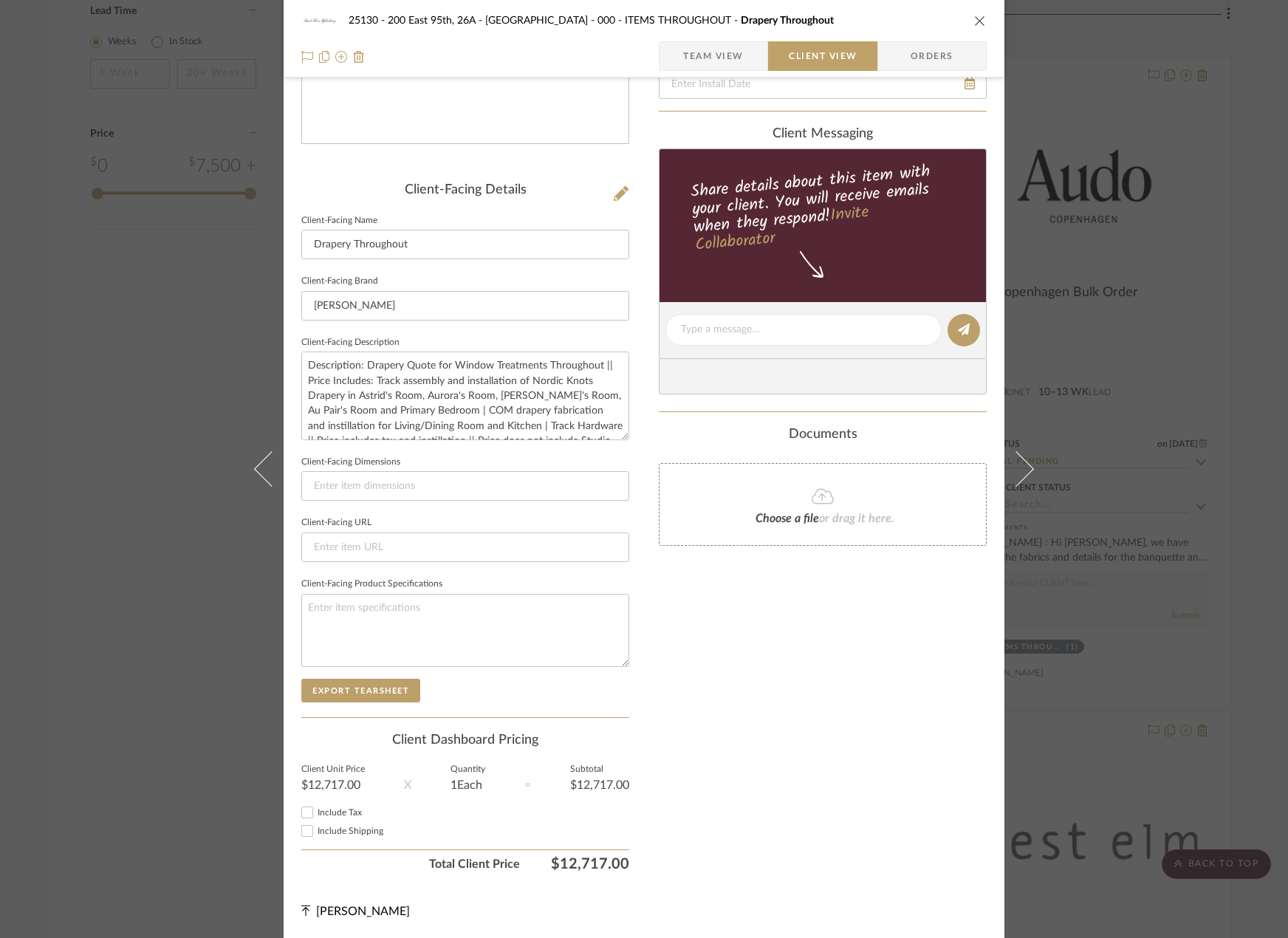
click at [302, 817] on input "Include Tax" at bounding box center [307, 812] width 18 height 18
checkbox input "true"
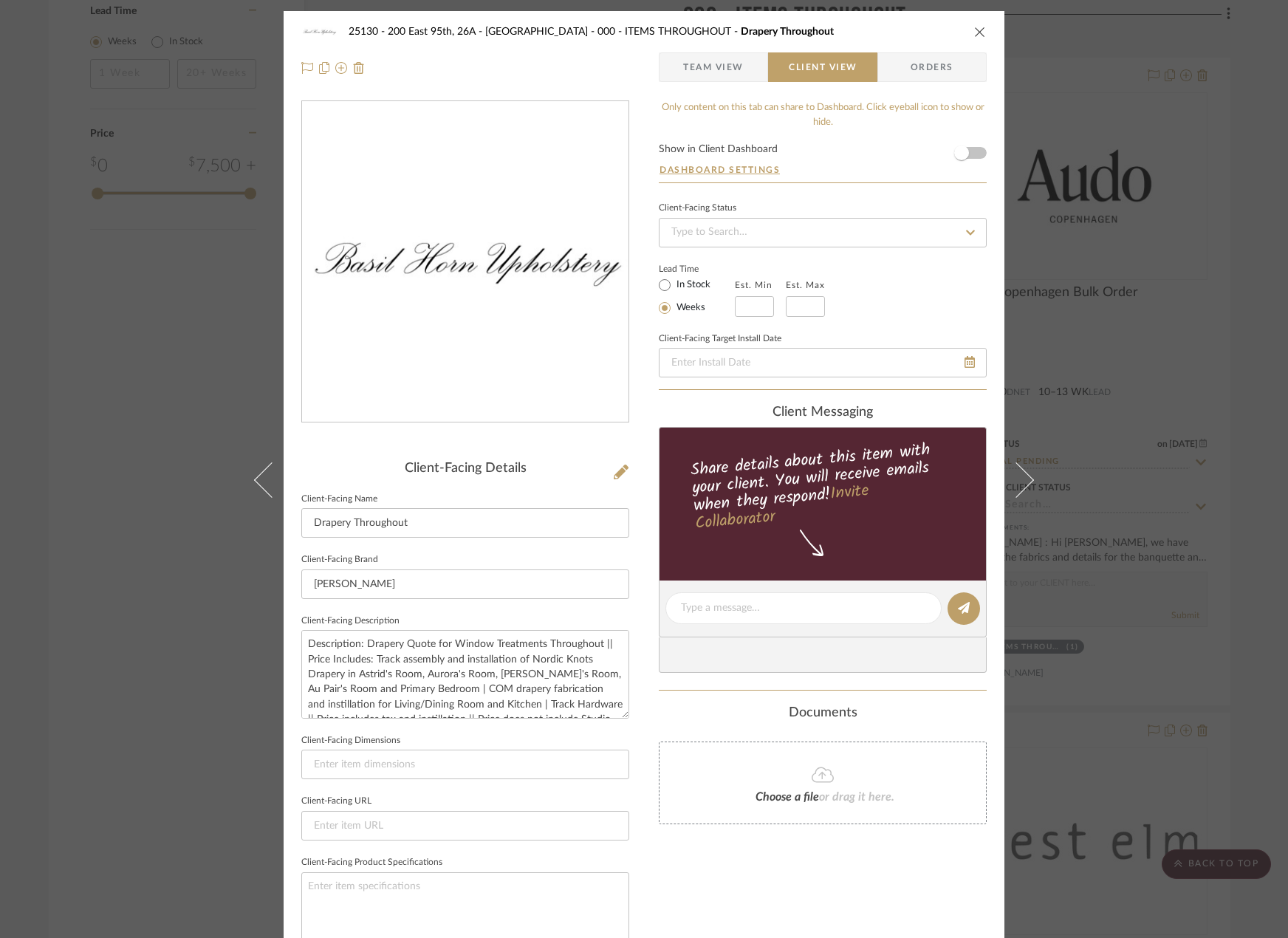
click at [783, 259] on div "Lead Time In Stock Weeks Est. Min Est. Max" at bounding box center [823, 288] width 328 height 58
click at [783, 244] on input at bounding box center [823, 233] width 328 height 30
type input "pe"
click at [964, 229] on icon at bounding box center [970, 233] width 13 height 10
type input "[DATE]"
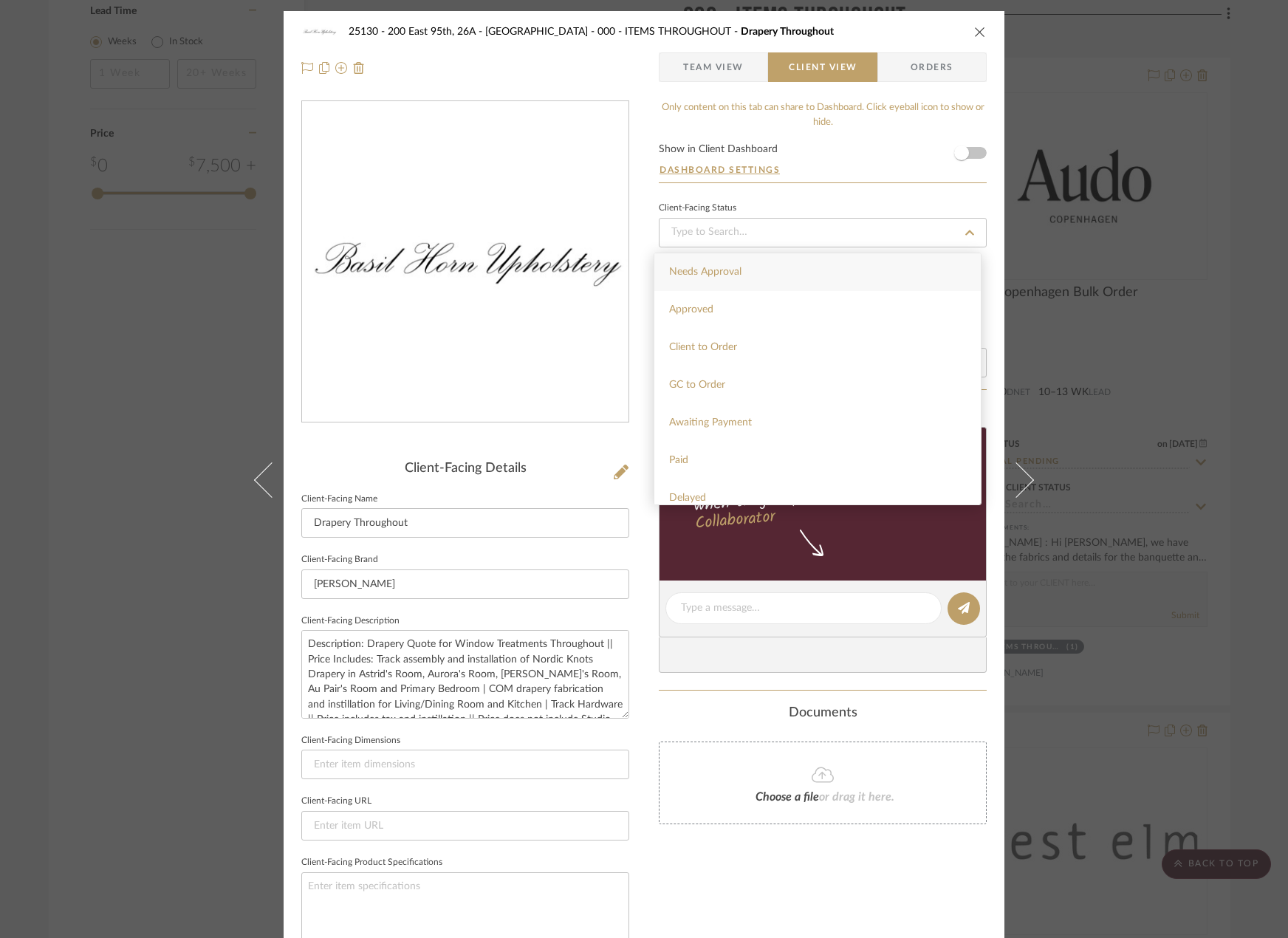
click at [706, 88] on div "25130 - 200 East 95th, 26A - Kosheleva 000 - ITEMS THROUGHOUT [GEOGRAPHIC_DATA]…" at bounding box center [644, 614] width 721 height 1206
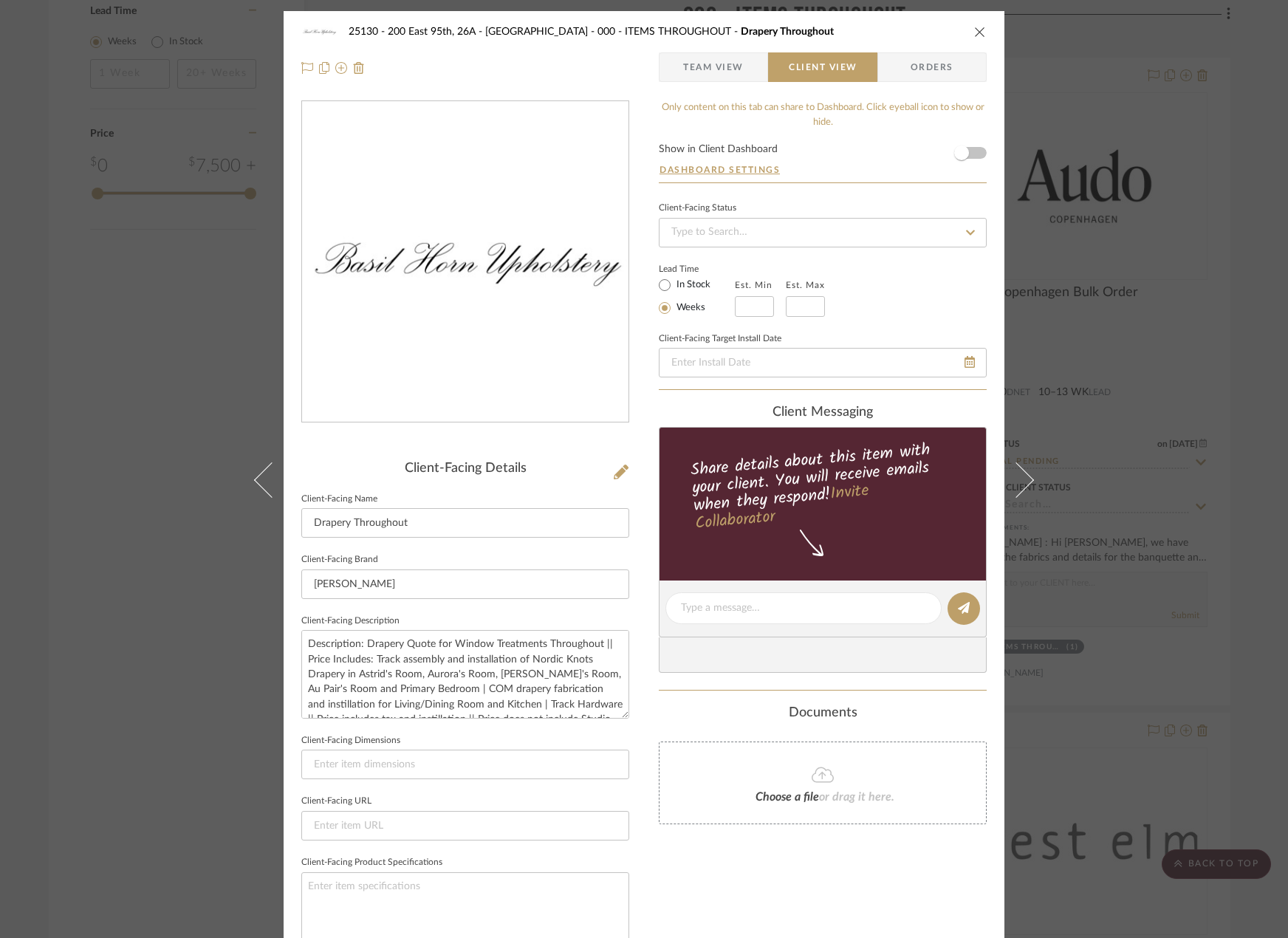
click at [704, 56] on span "Team View" at bounding box center [713, 67] width 60 height 30
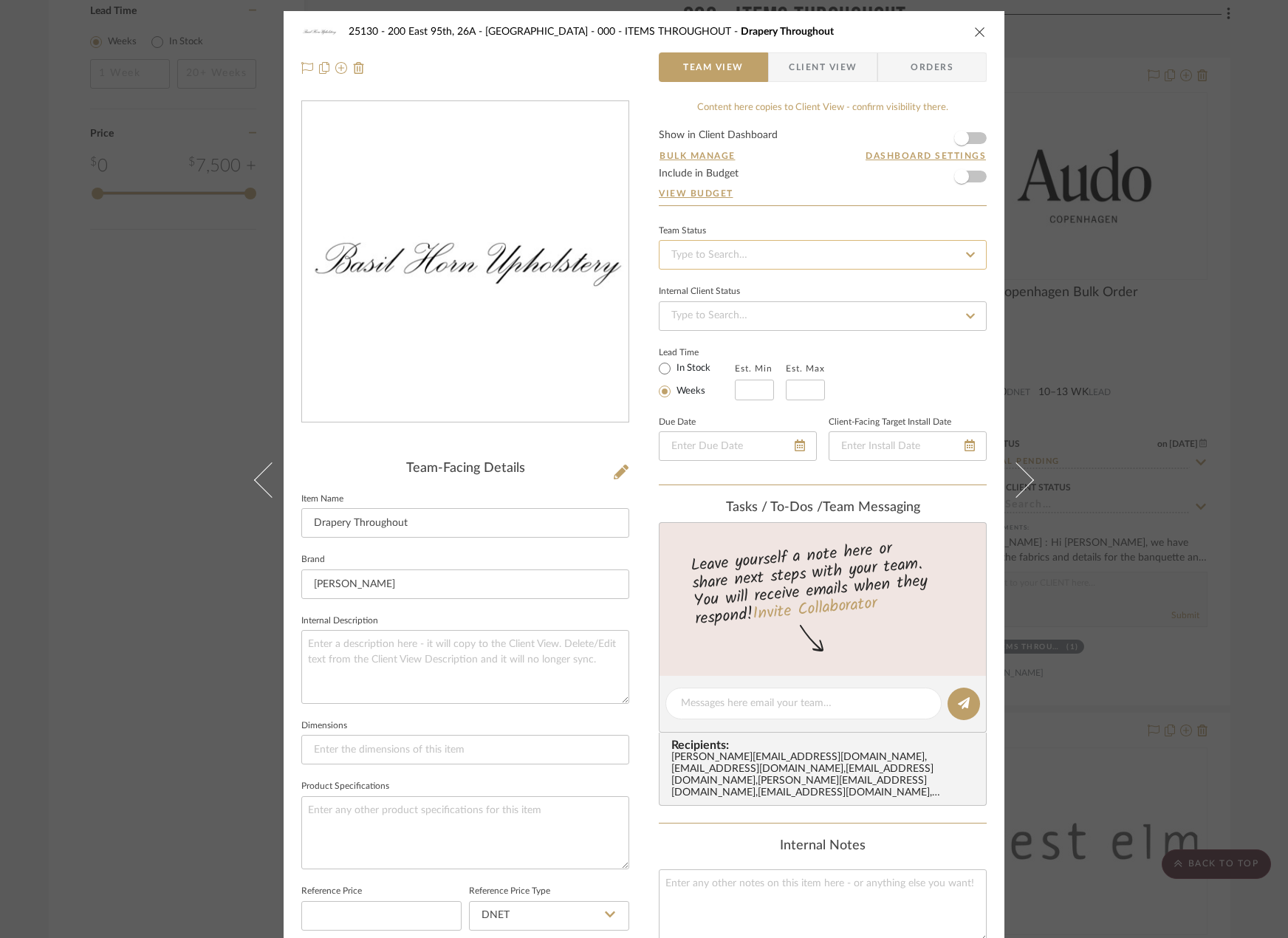
click at [734, 246] on input at bounding box center [823, 255] width 328 height 30
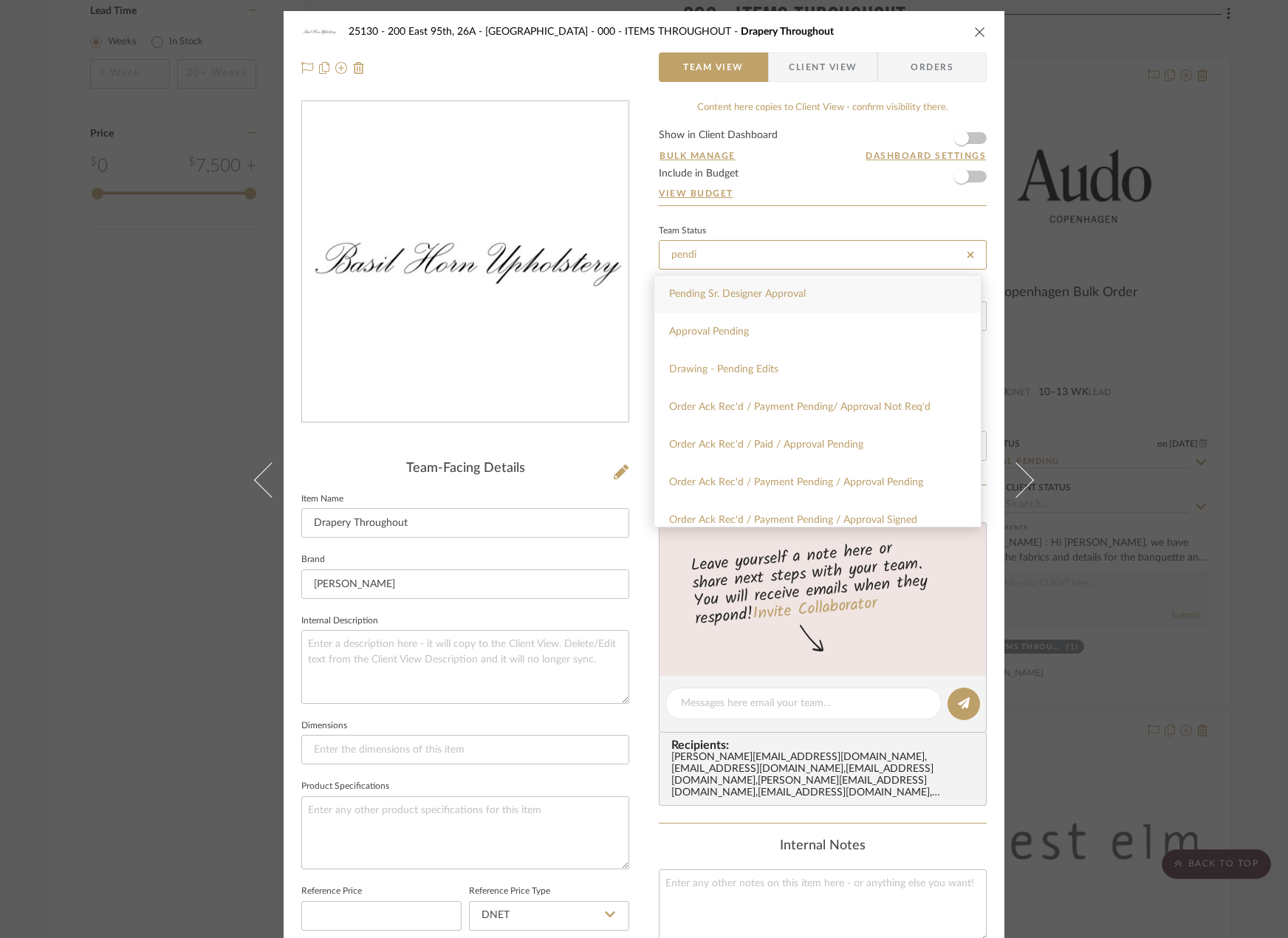
type input "pendi"
click at [732, 295] on span "Pending Sr. Designer Approval" at bounding box center [738, 294] width 137 height 10
type input "[DATE]"
type input "Pending Sr. Designer Approval"
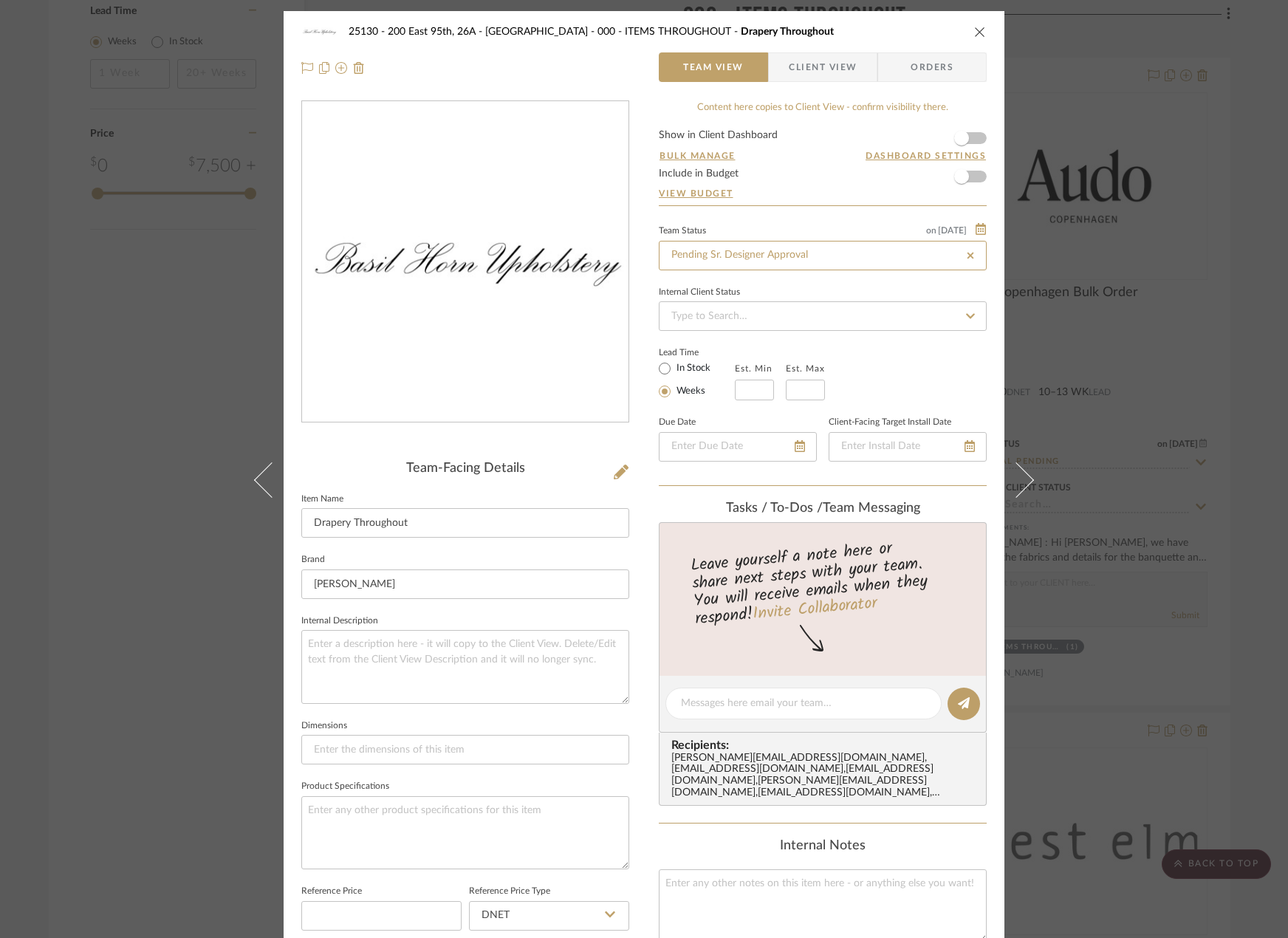
type input "[DATE]"
type input "Pending Sr. Designer Approval"
click at [1269, 258] on div "25130 - 200 East 95th, 26A - Kosheleva 000 - ITEMS THROUGHOUT Drapery Throughou…" at bounding box center [644, 469] width 1288 height 938
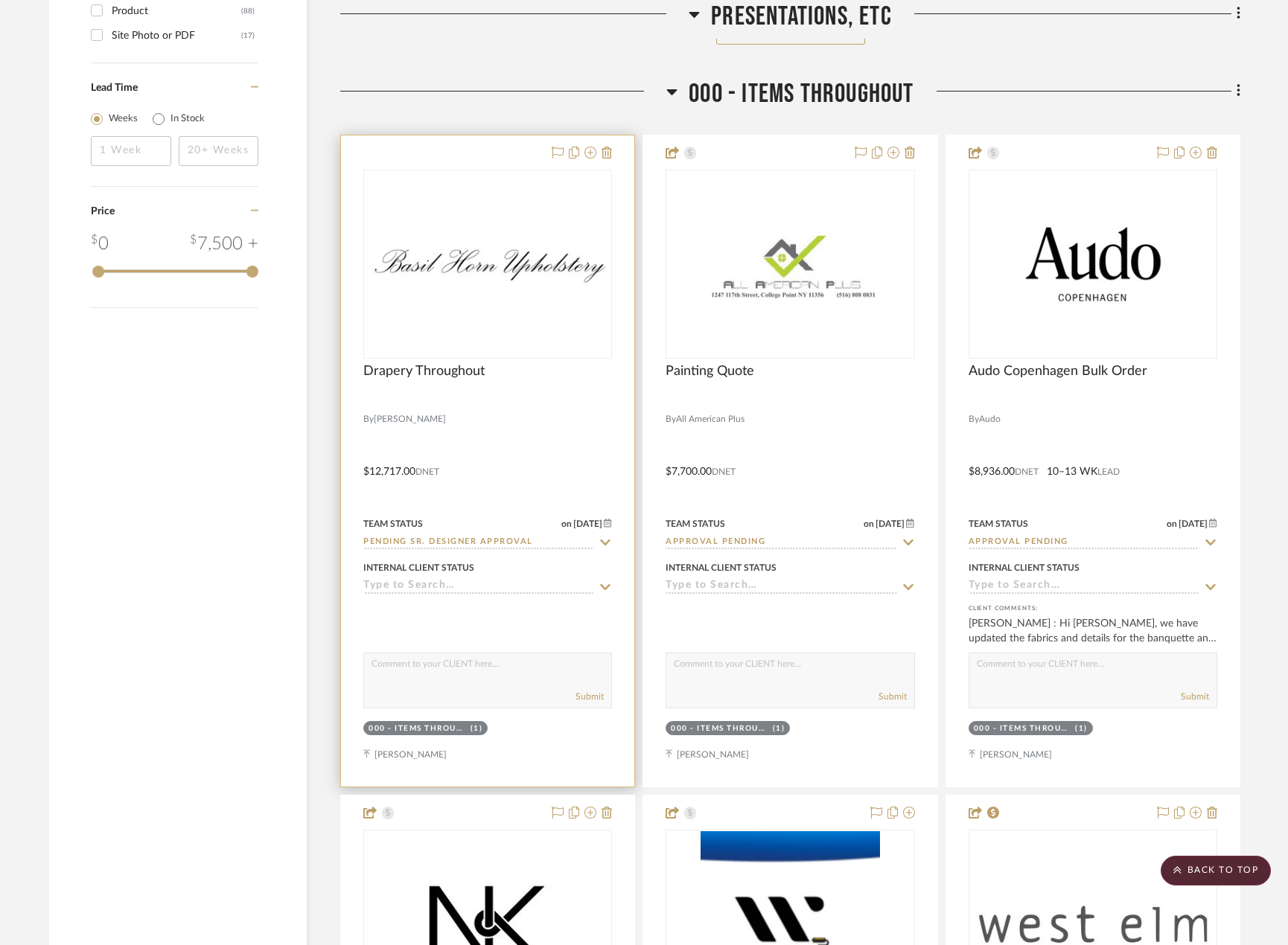
scroll to position [2345, 0]
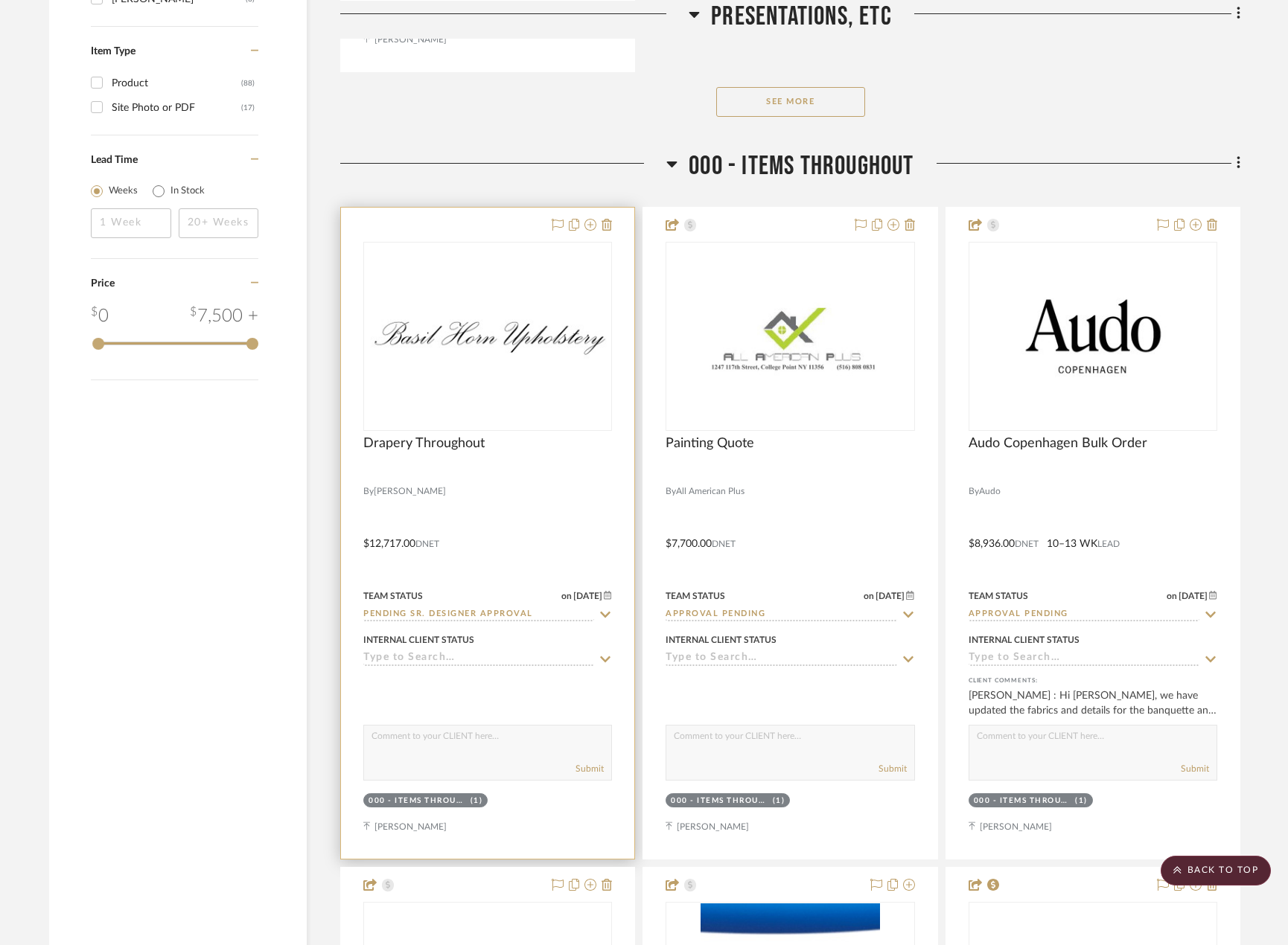
click at [437, 392] on div "0" at bounding box center [487, 337] width 247 height 188
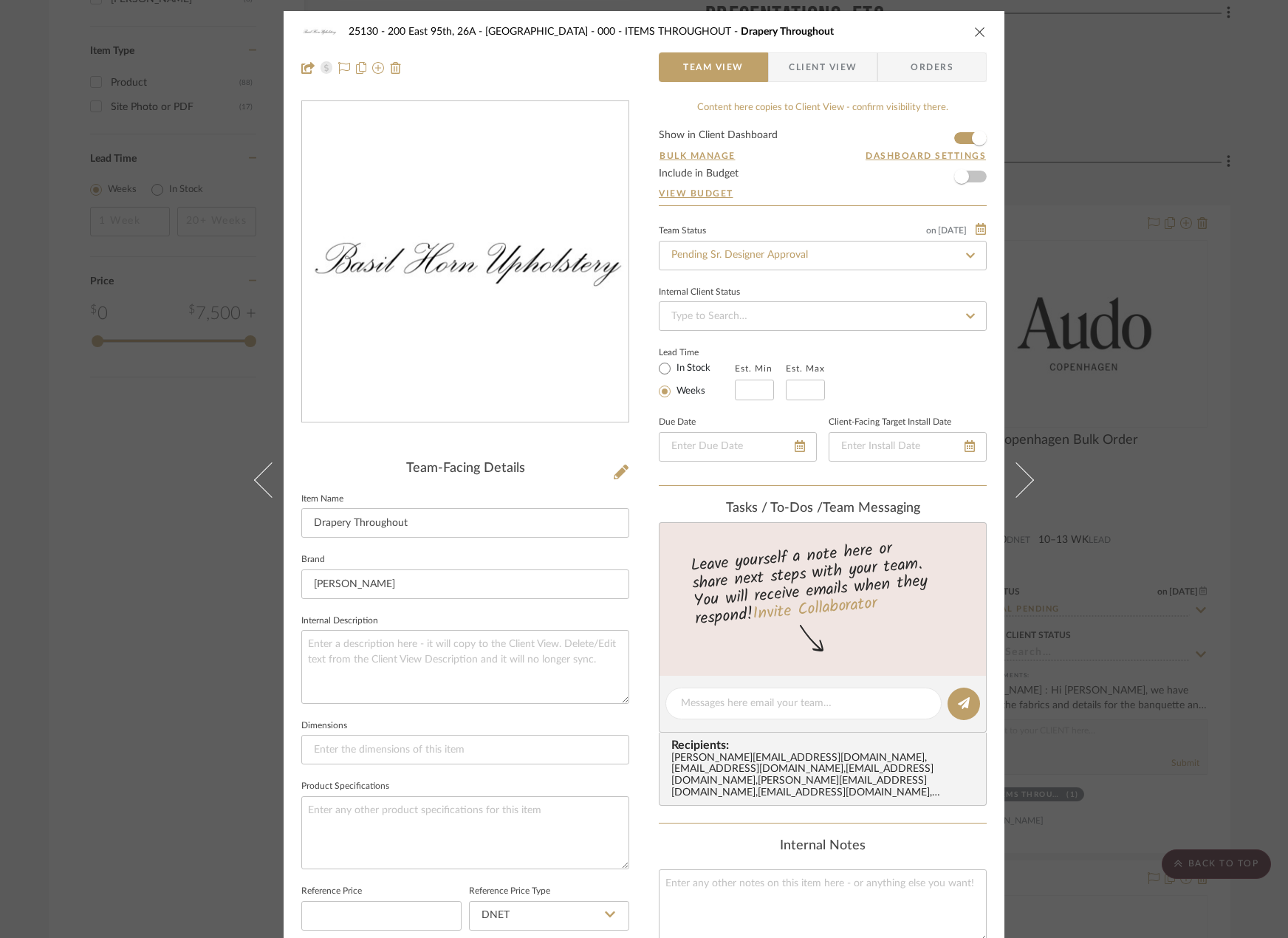
click at [1185, 290] on div "25130 - 200 East 95th, 26A - Kosheleva 000 - ITEMS THROUGHOUT Drapery Throughou…" at bounding box center [644, 469] width 1288 height 938
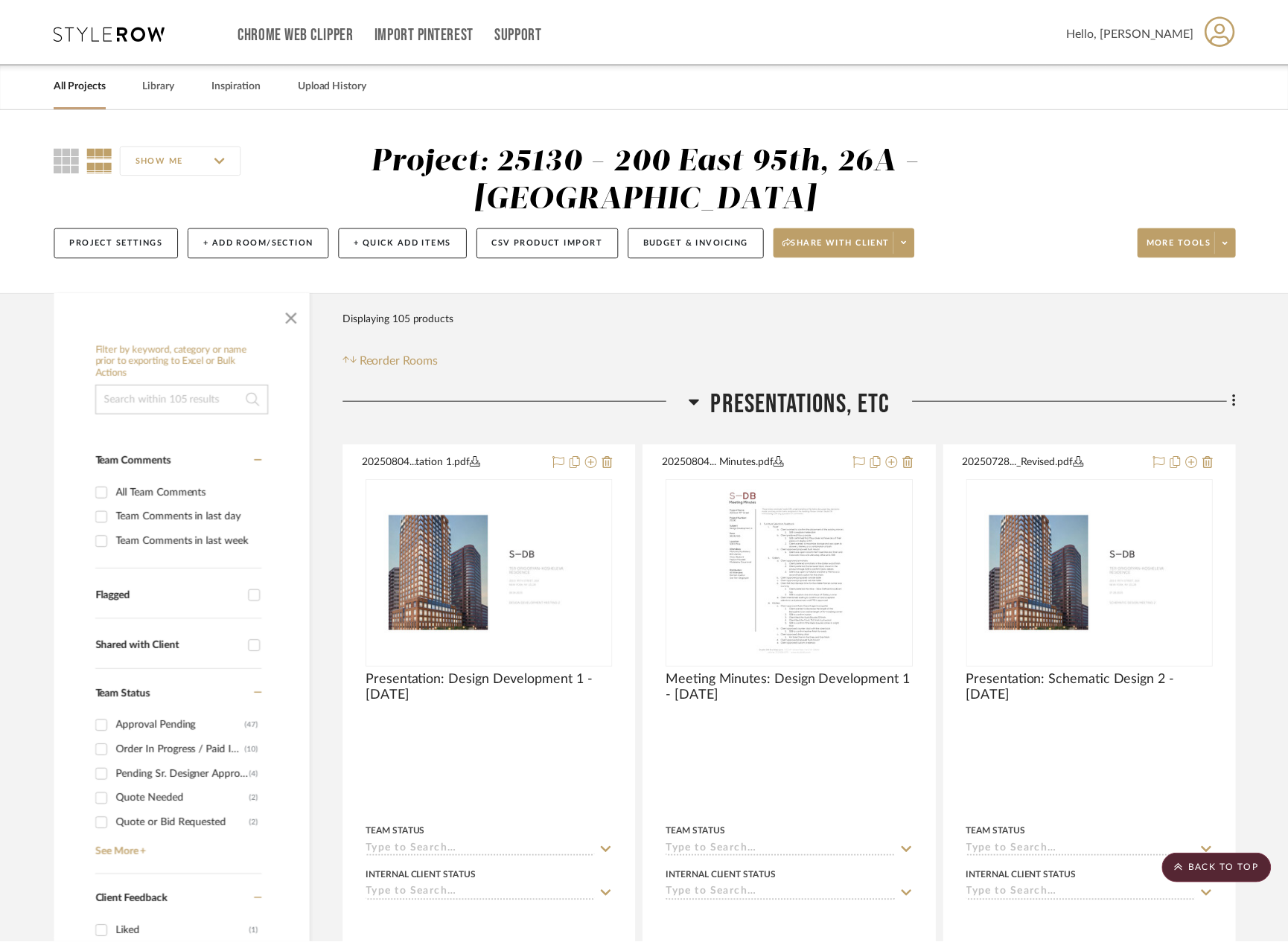
scroll to position [2345, 0]
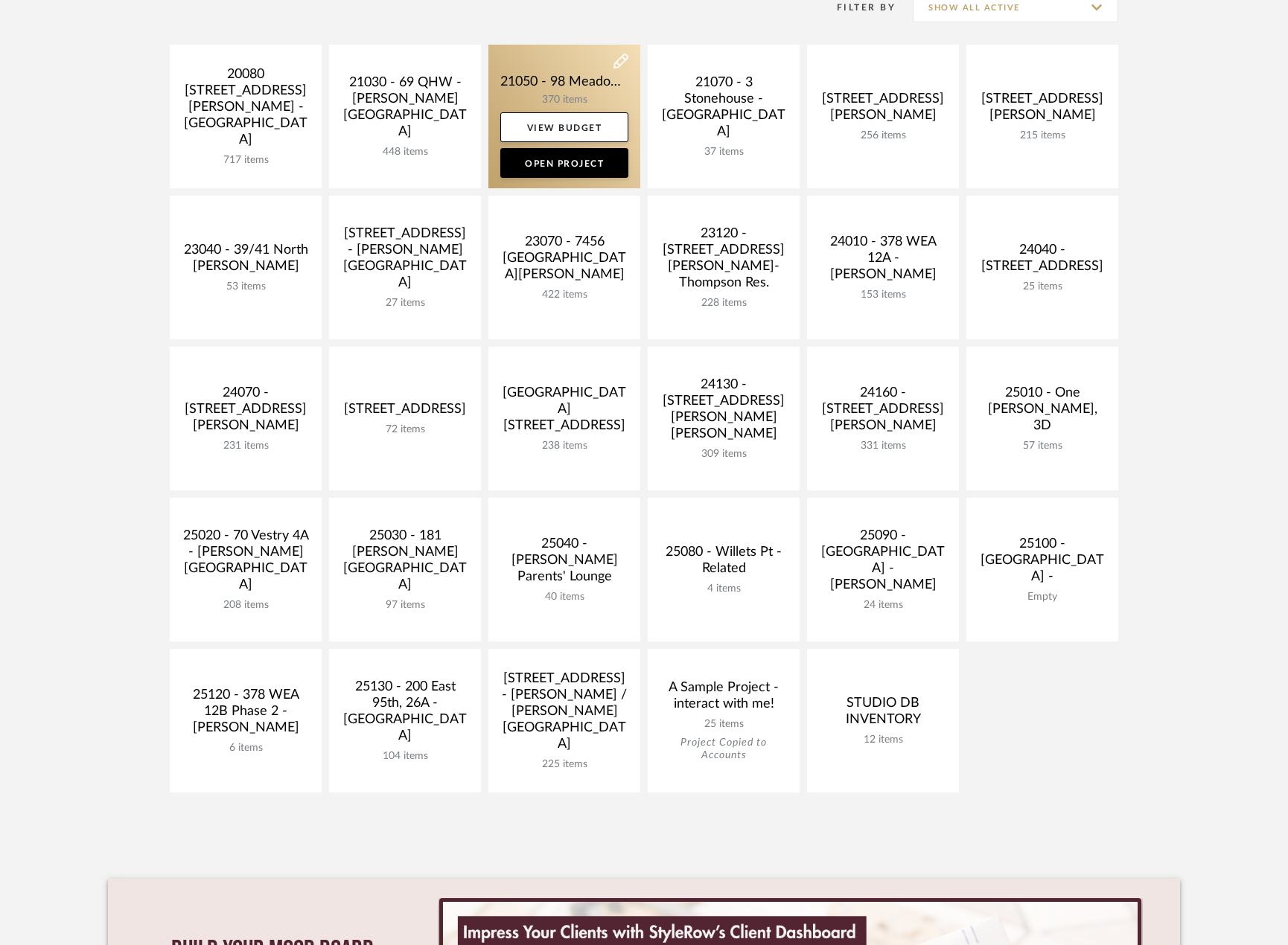
scroll to position [596, 0]
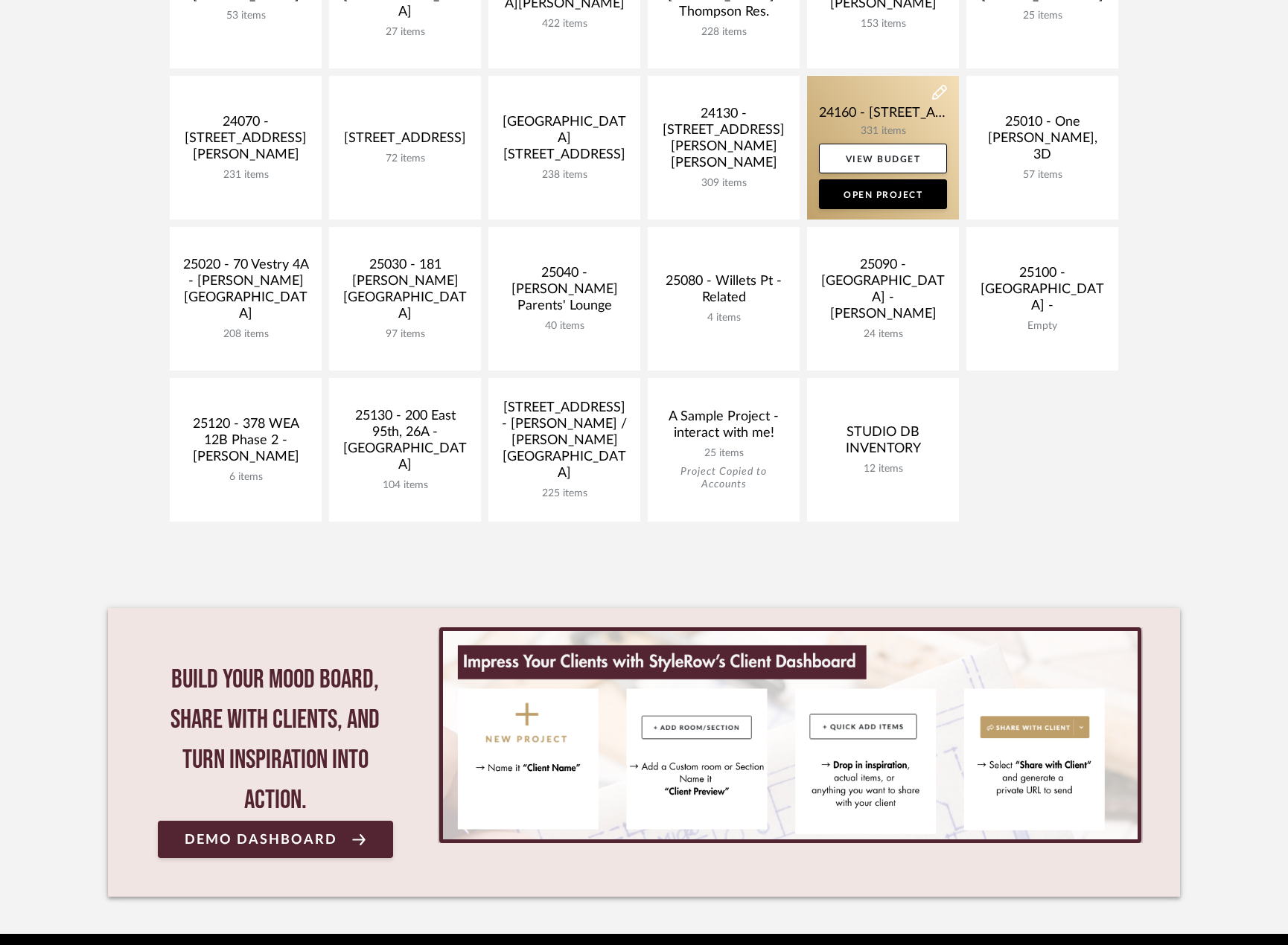
click at [836, 125] on link at bounding box center [883, 148] width 152 height 144
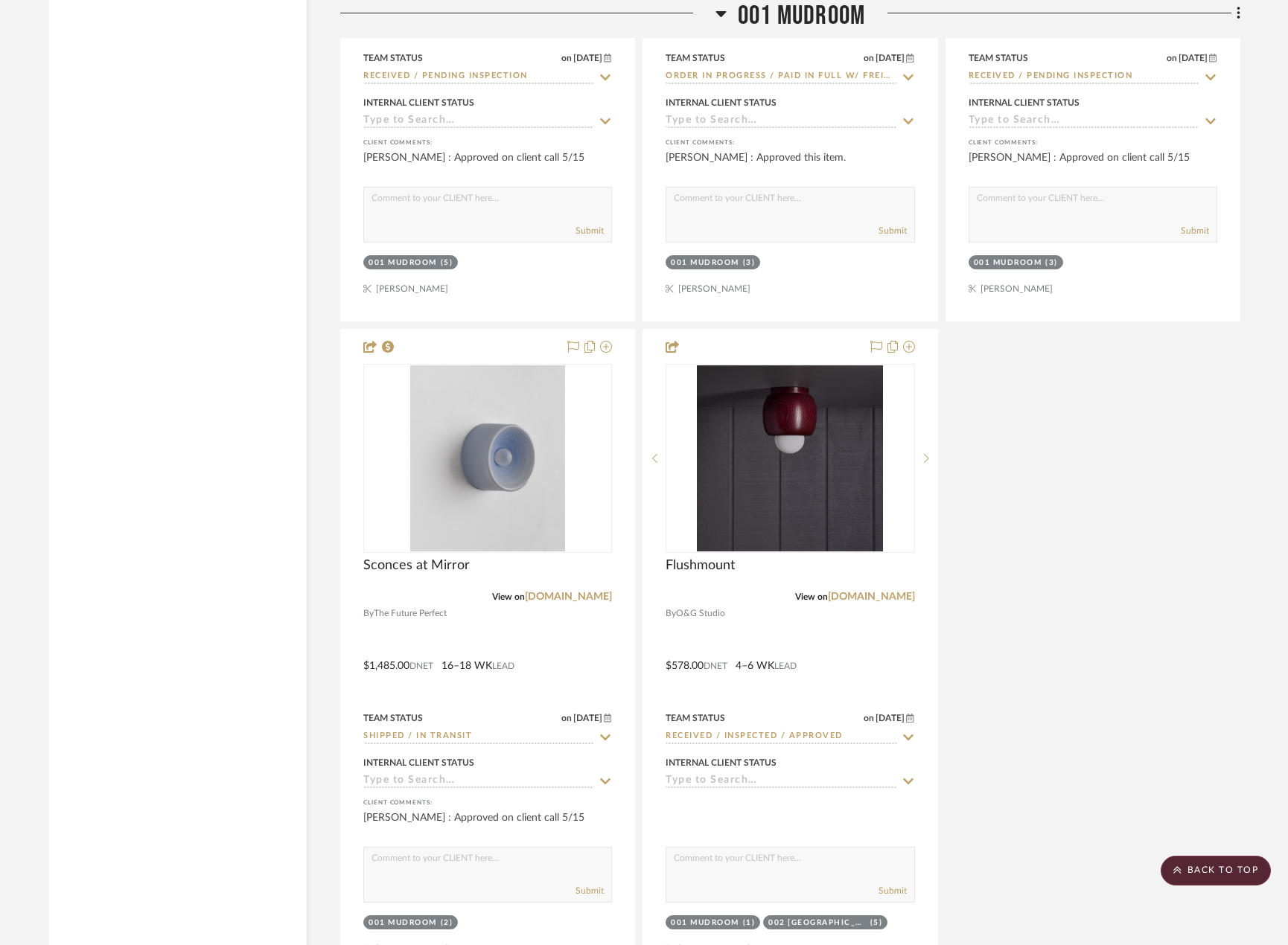
scroll to position [5730, 0]
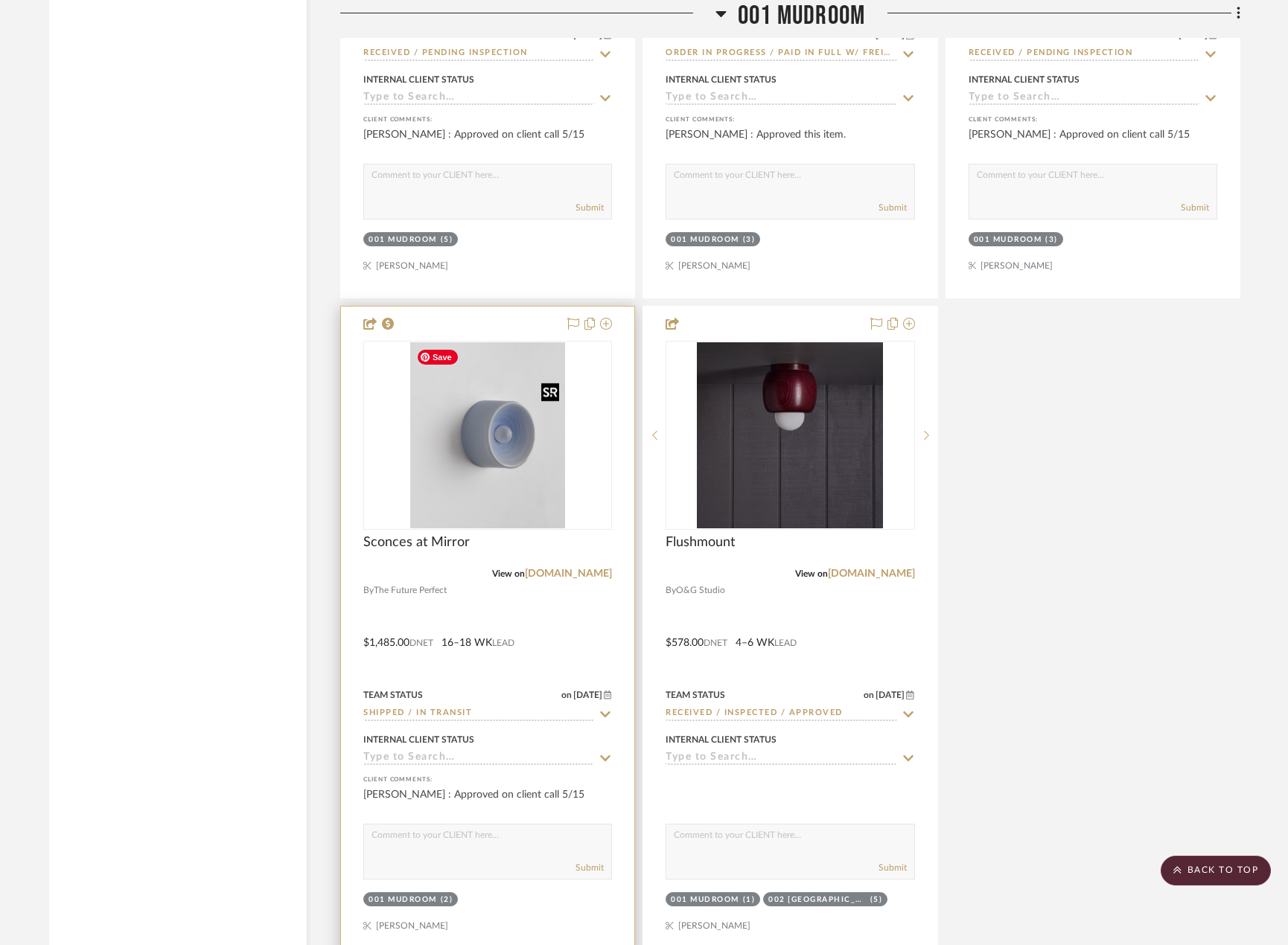
click at [473, 448] on img "0" at bounding box center [488, 435] width 155 height 186
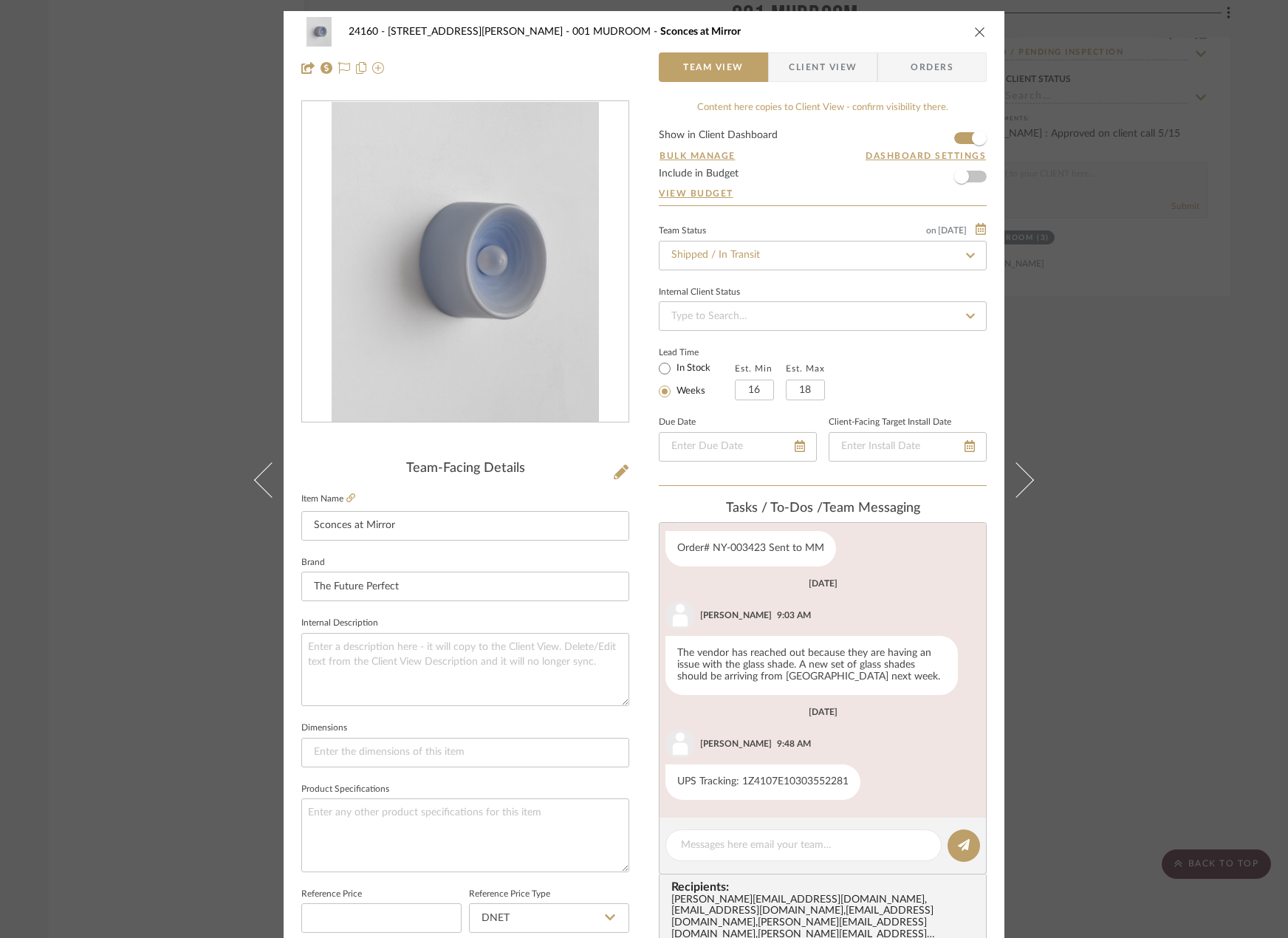
scroll to position [61, 0]
click at [966, 255] on icon at bounding box center [970, 255] width 9 height 5
click at [967, 255] on icon at bounding box center [970, 255] width 6 height 6
type input "[DATE]"
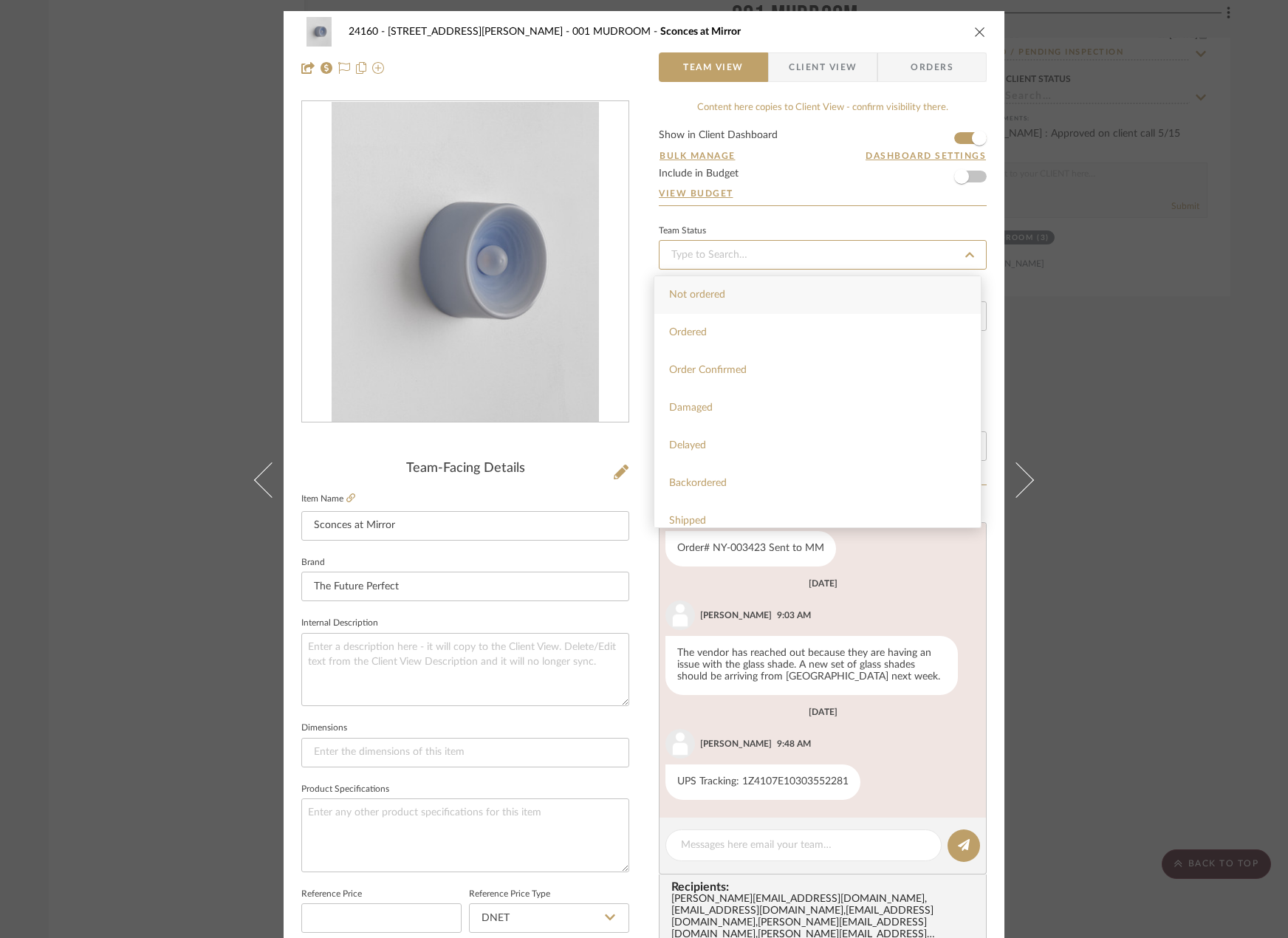
type input "[DATE]"
type input "rec"
click at [852, 413] on div "Received / Inspected / Approved" at bounding box center [817, 414] width 327 height 38
type input "[DATE]"
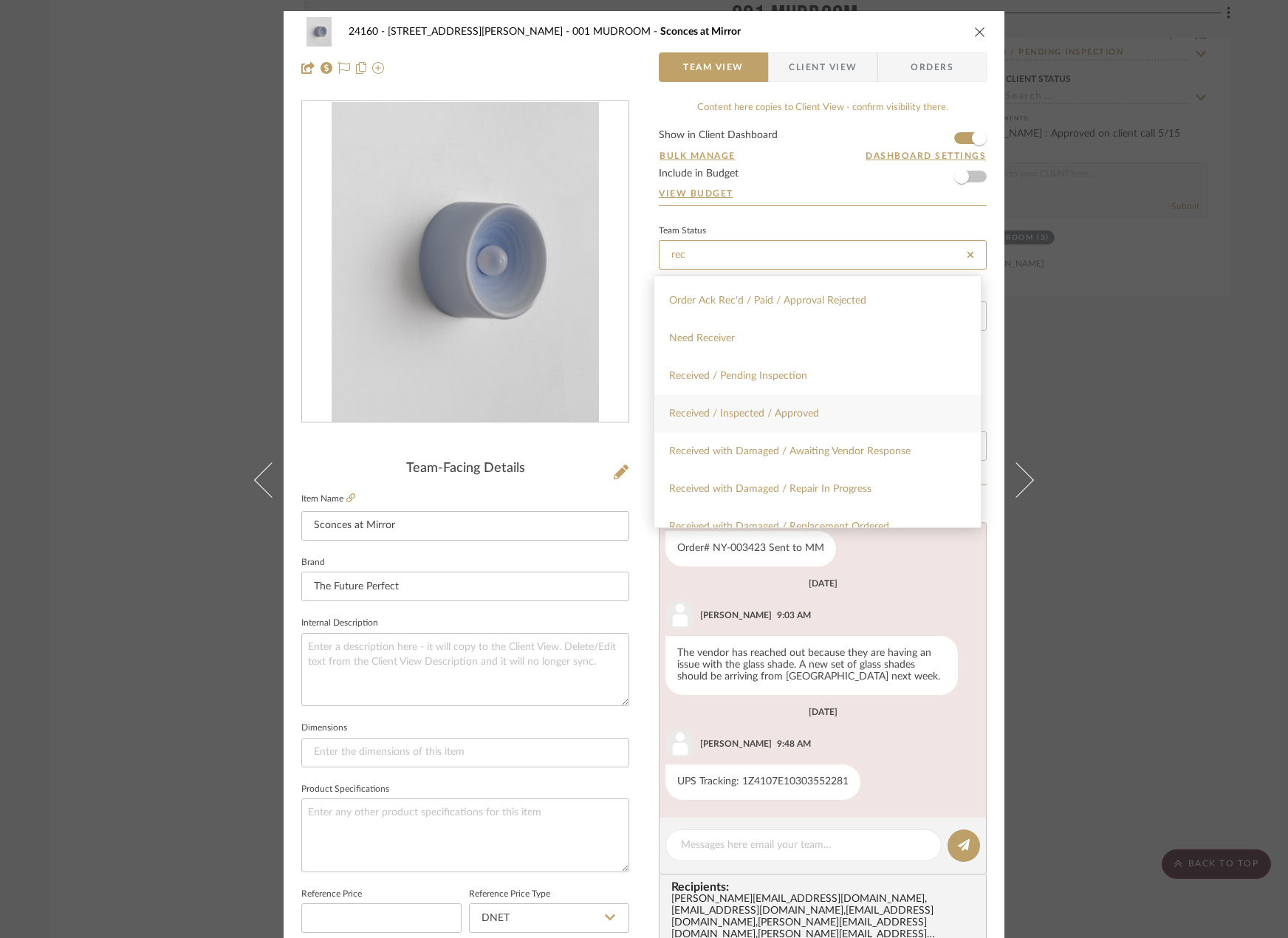
type input "Received / Inspected / Approved"
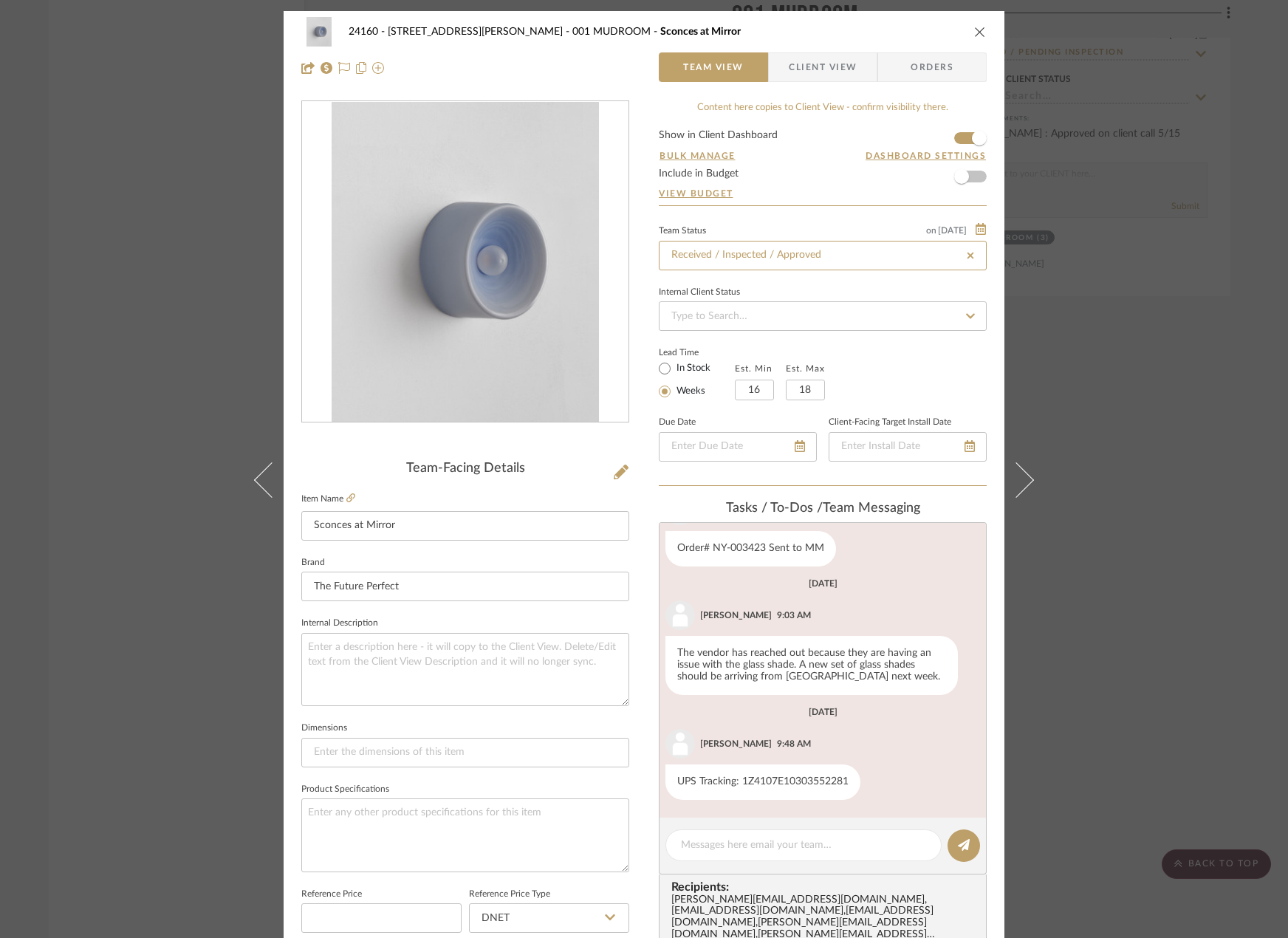
type input "Received / Inspected / Approved"
click at [1113, 633] on div "24160 - 214 E 18th Street - Satow Elliot 001 MUDROOM Sconces at Mirror Team Vie…" at bounding box center [644, 469] width 1288 height 938
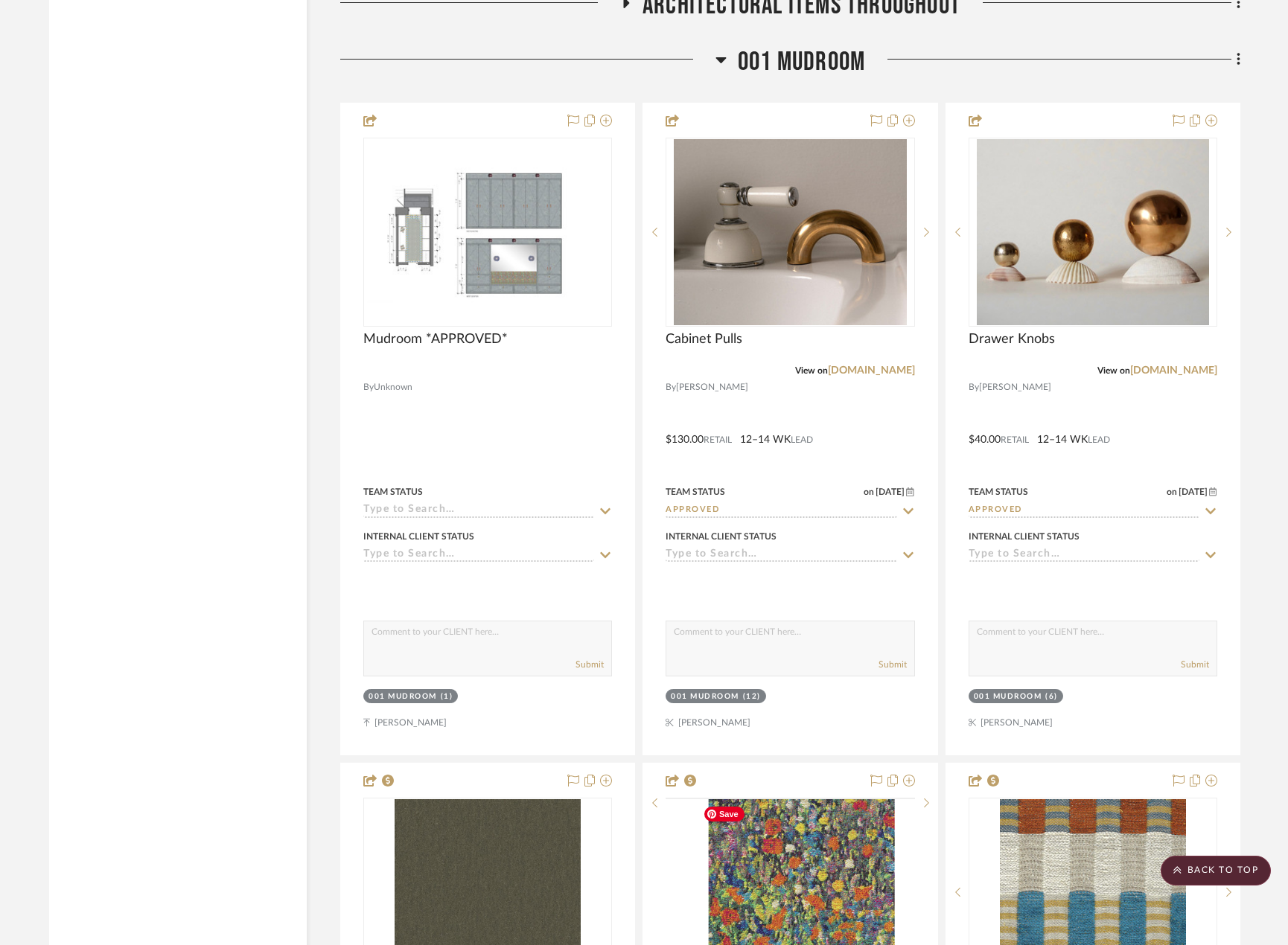
scroll to position [4465, 0]
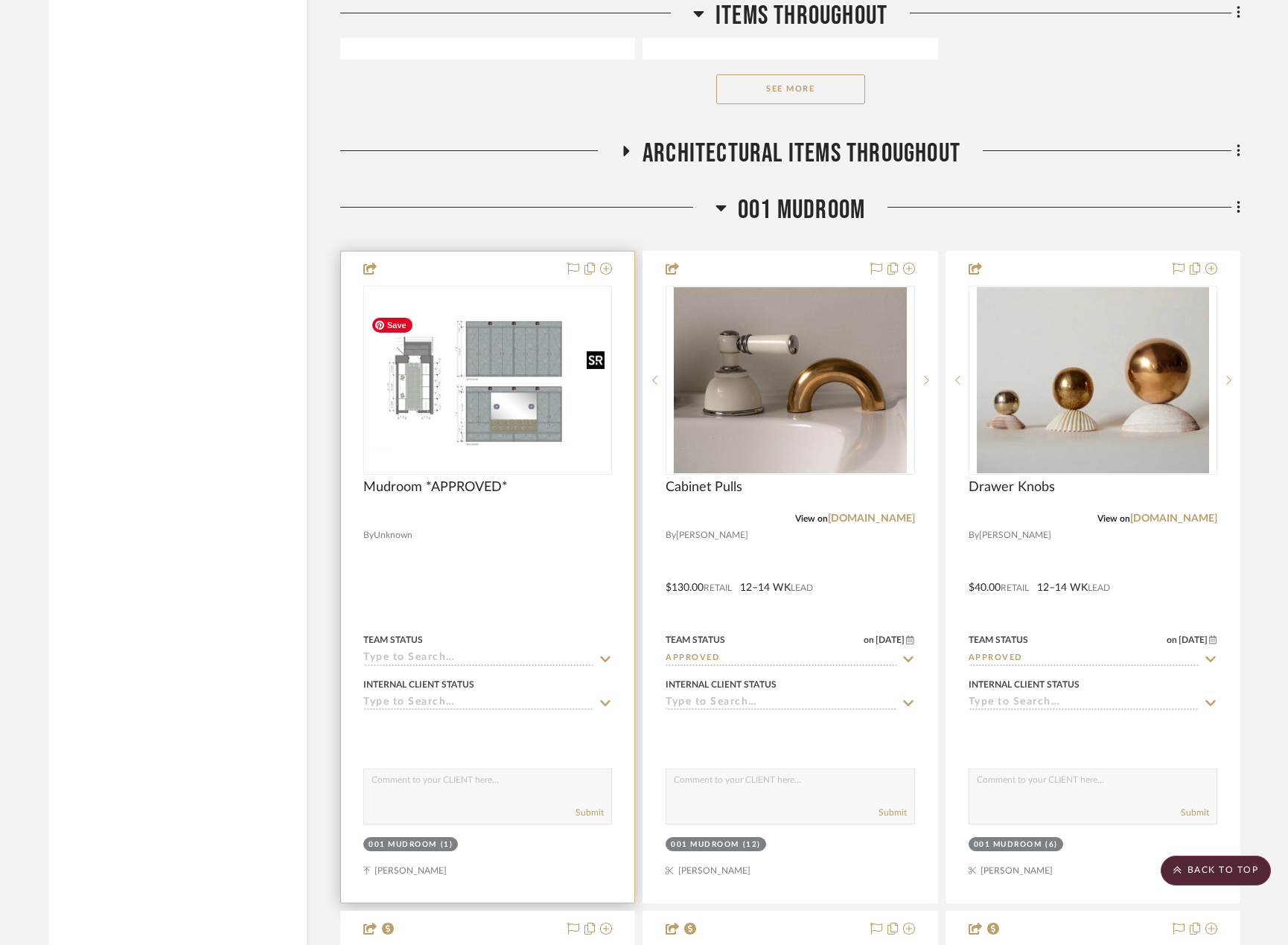
click at [506, 415] on div at bounding box center [487, 380] width 249 height 189
click at [502, 535] on div at bounding box center [488, 577] width 294 height 651
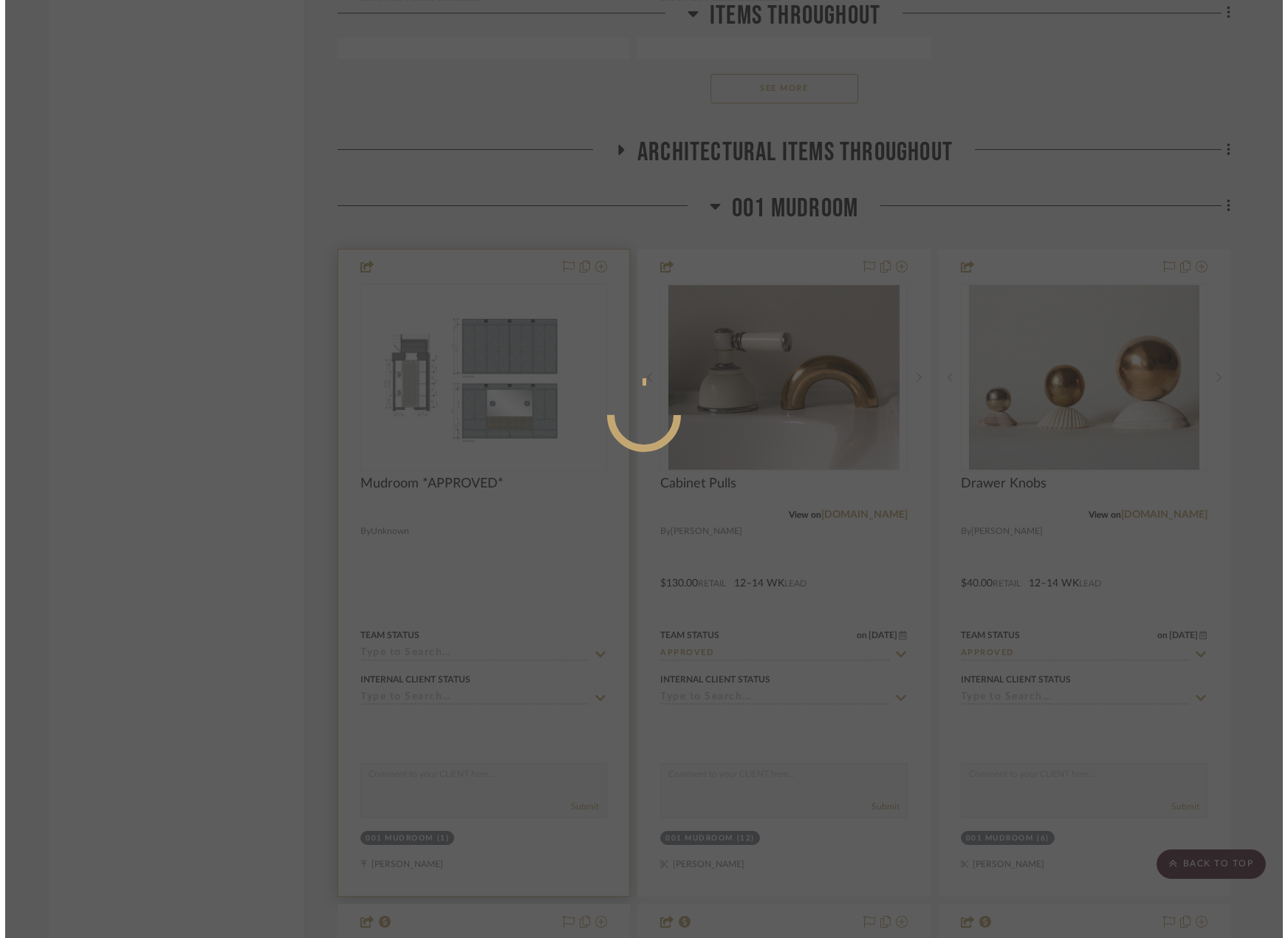
scroll to position [0, 0]
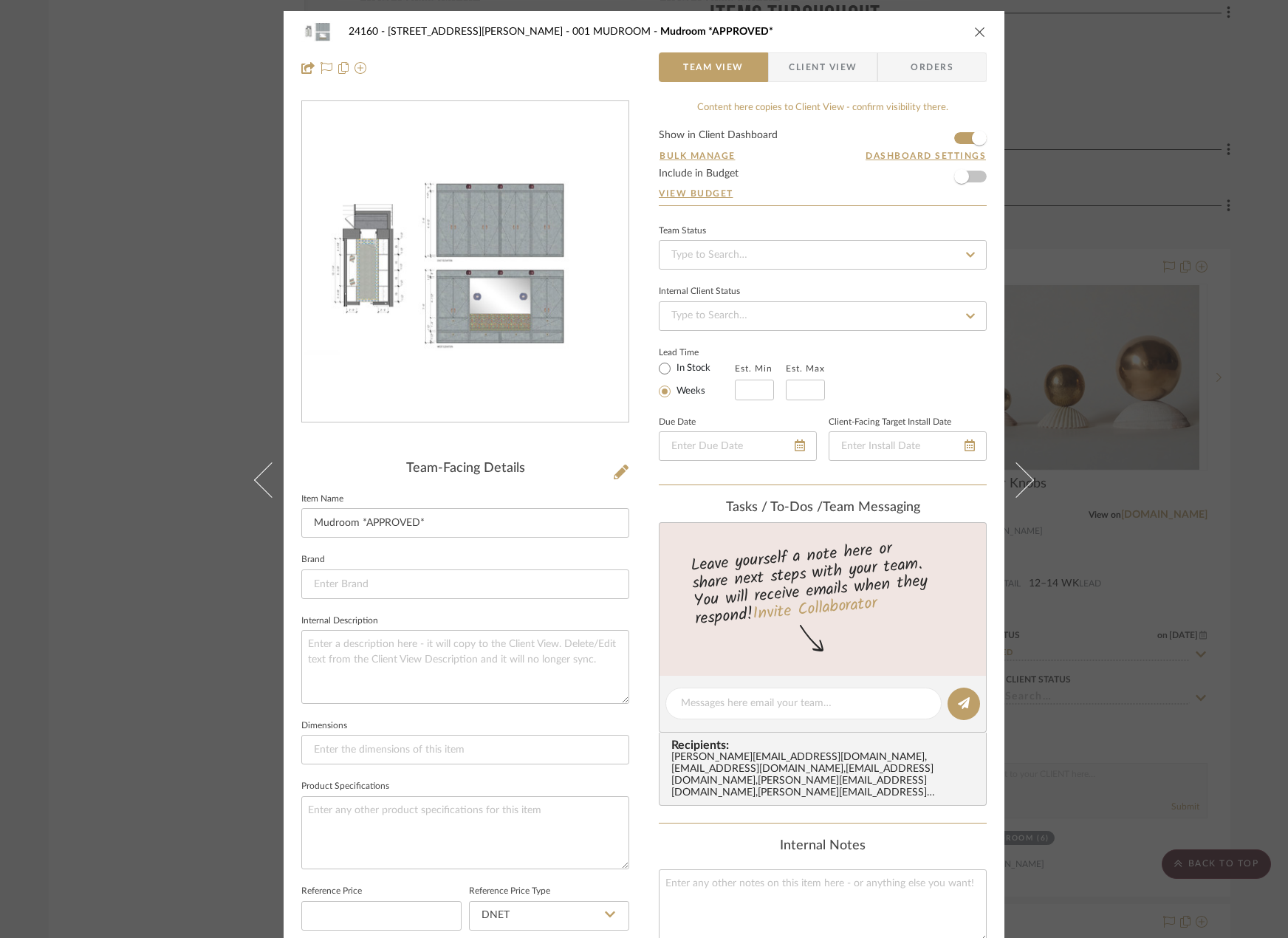
click at [1121, 468] on div "24160 - 214 E 18th Street - Satow Elliot 001 MUDROOM Mudroom *APPROVED* Team Vi…" at bounding box center [644, 469] width 1288 height 938
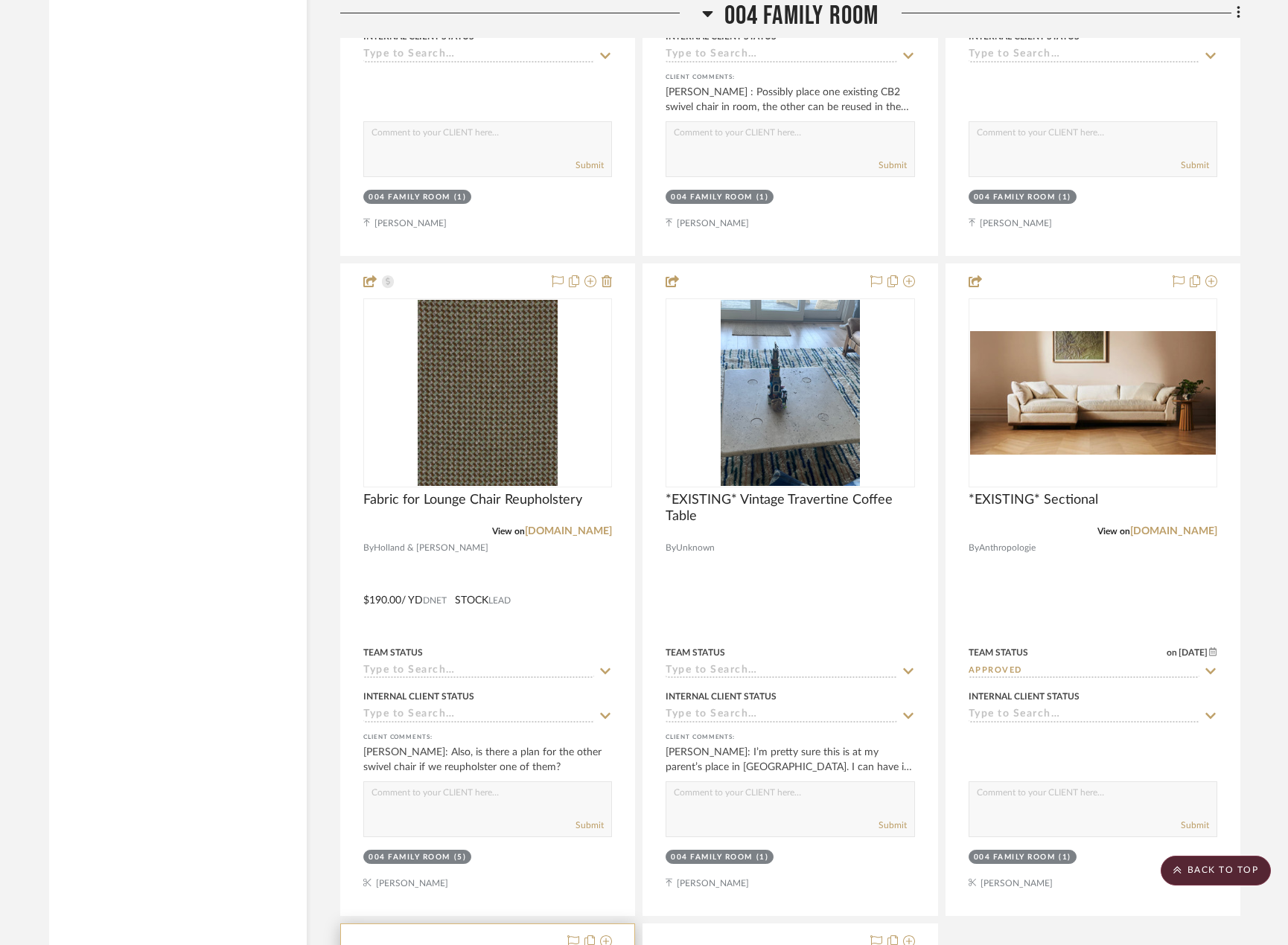
scroll to position [11237, 0]
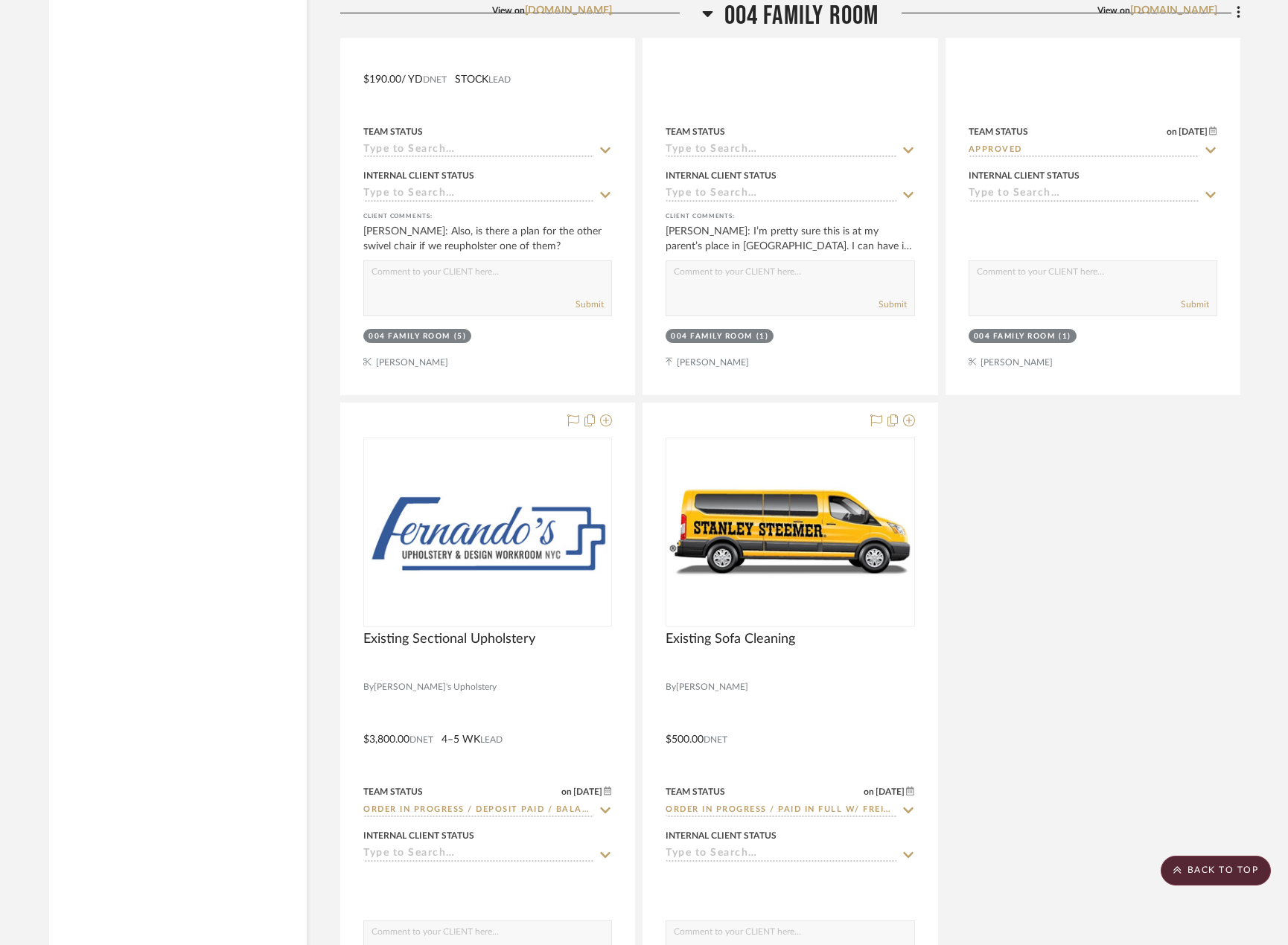
click at [1106, 554] on div "Family Room *APPROVED* By Unknown Team Status Internal Client Status client Com…" at bounding box center [790, 69] width 900 height 1973
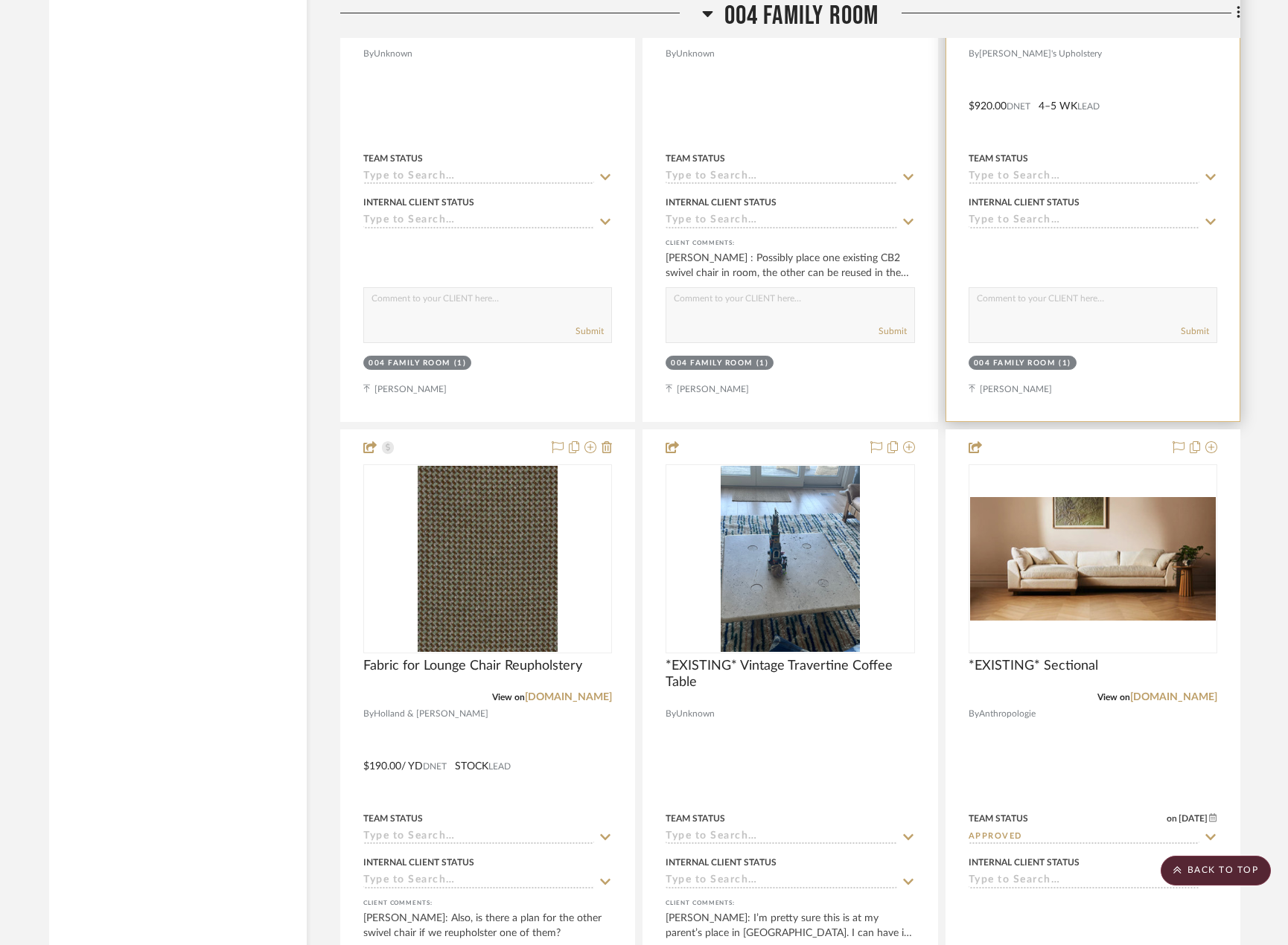
scroll to position [10642, 0]
